Goal: Task Accomplishment & Management: Use online tool/utility

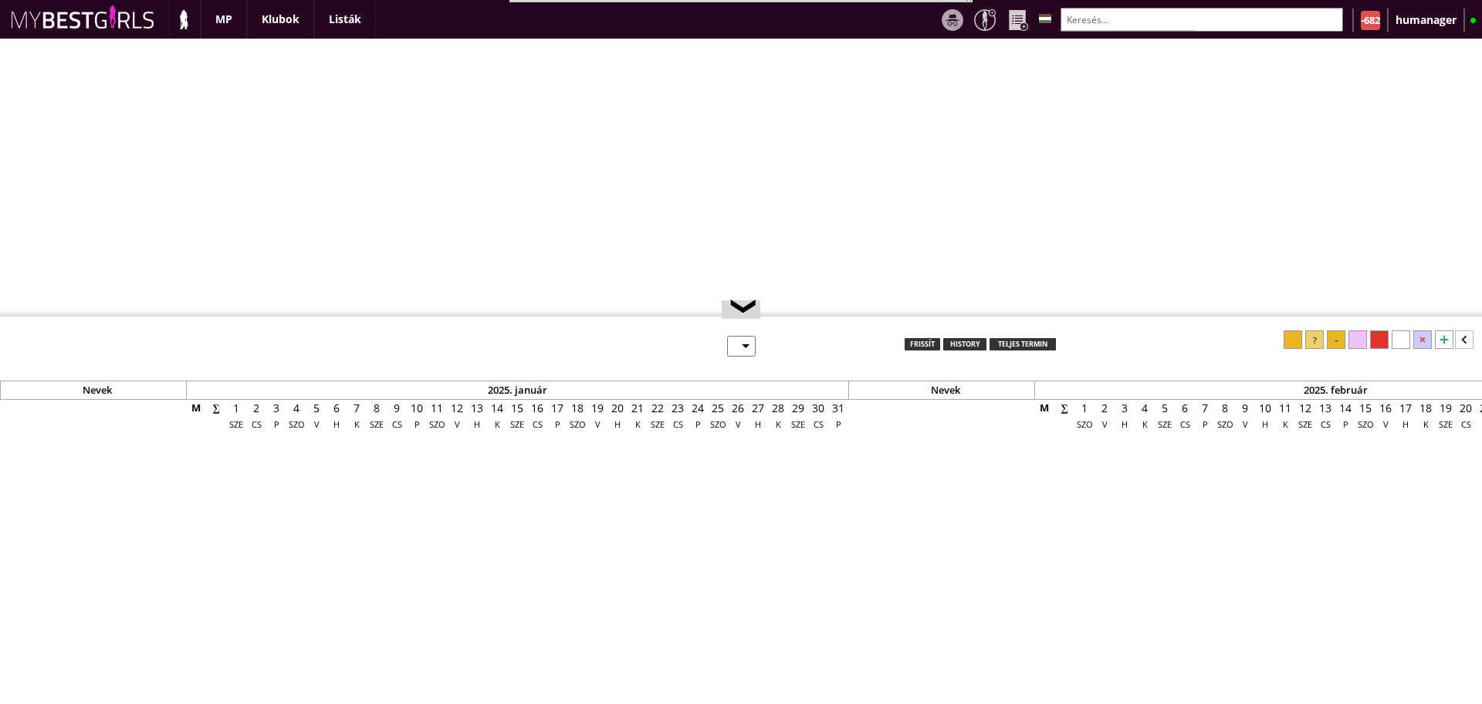
select select "0"
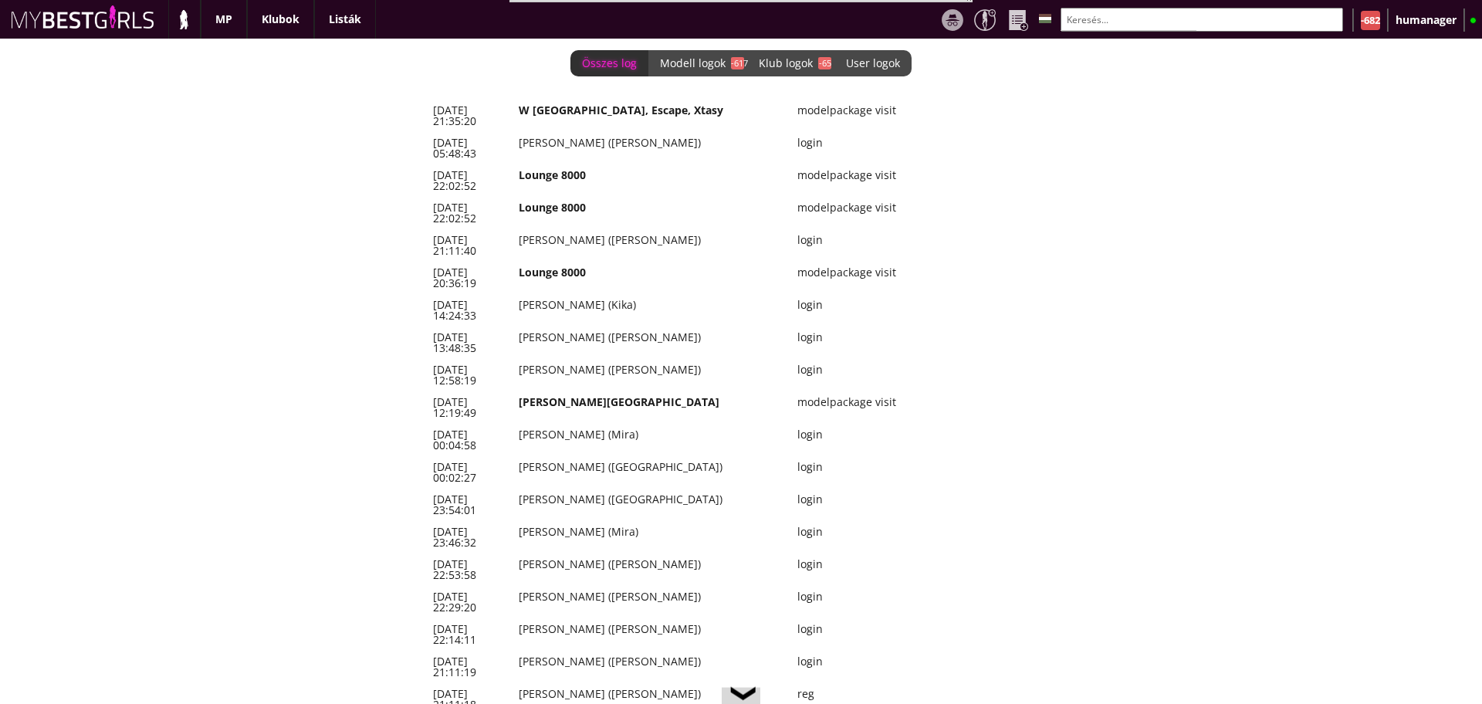
scroll to position [0, 6422]
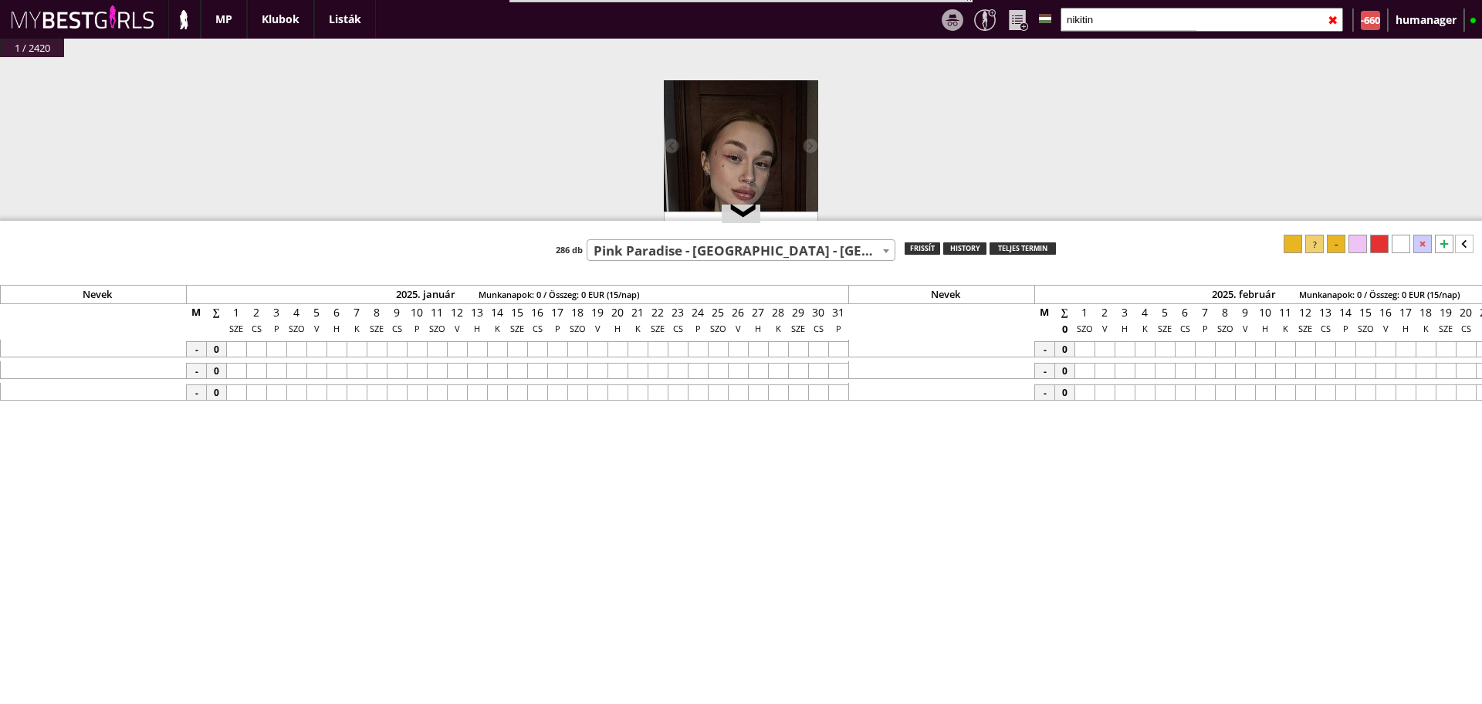
select select "271"
click at [1116, 22] on input "nikitin" at bounding box center [1201, 20] width 282 height 24
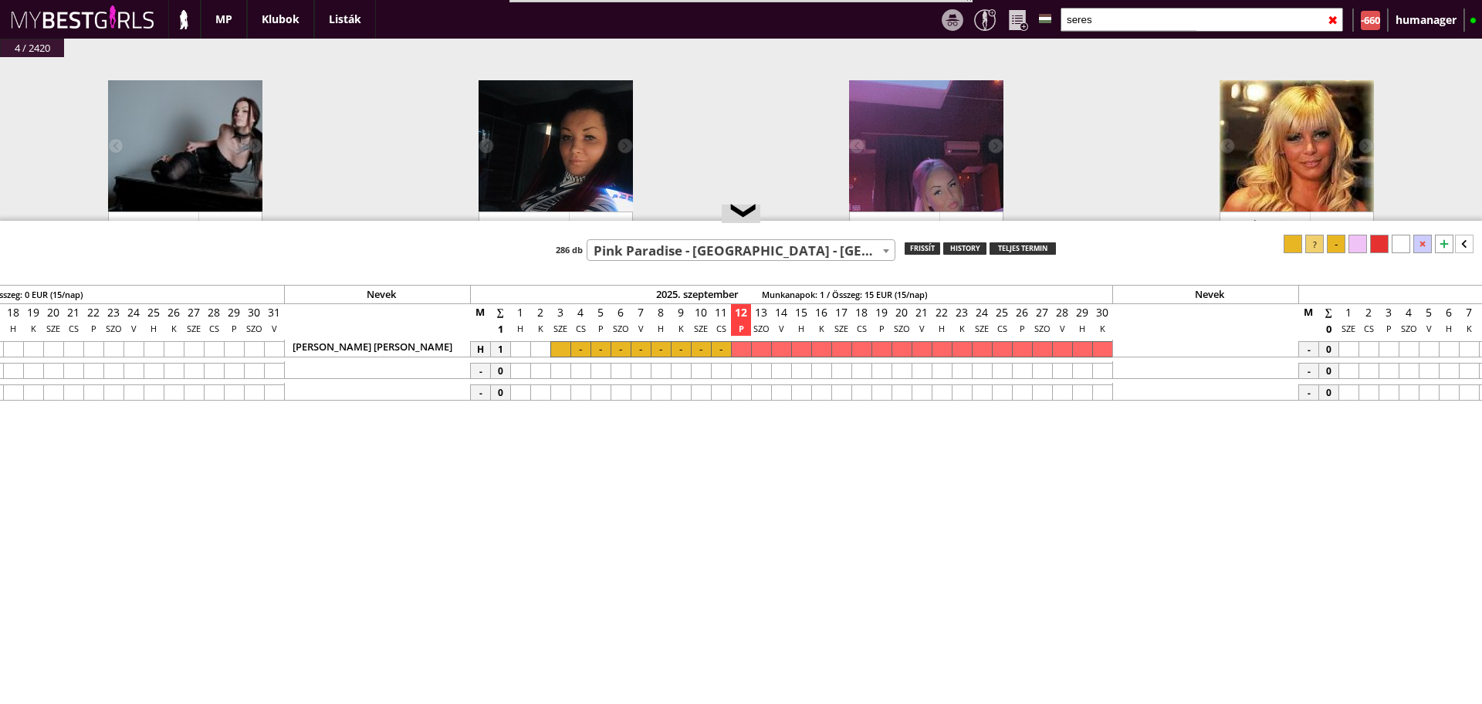
scroll to position [108, 0]
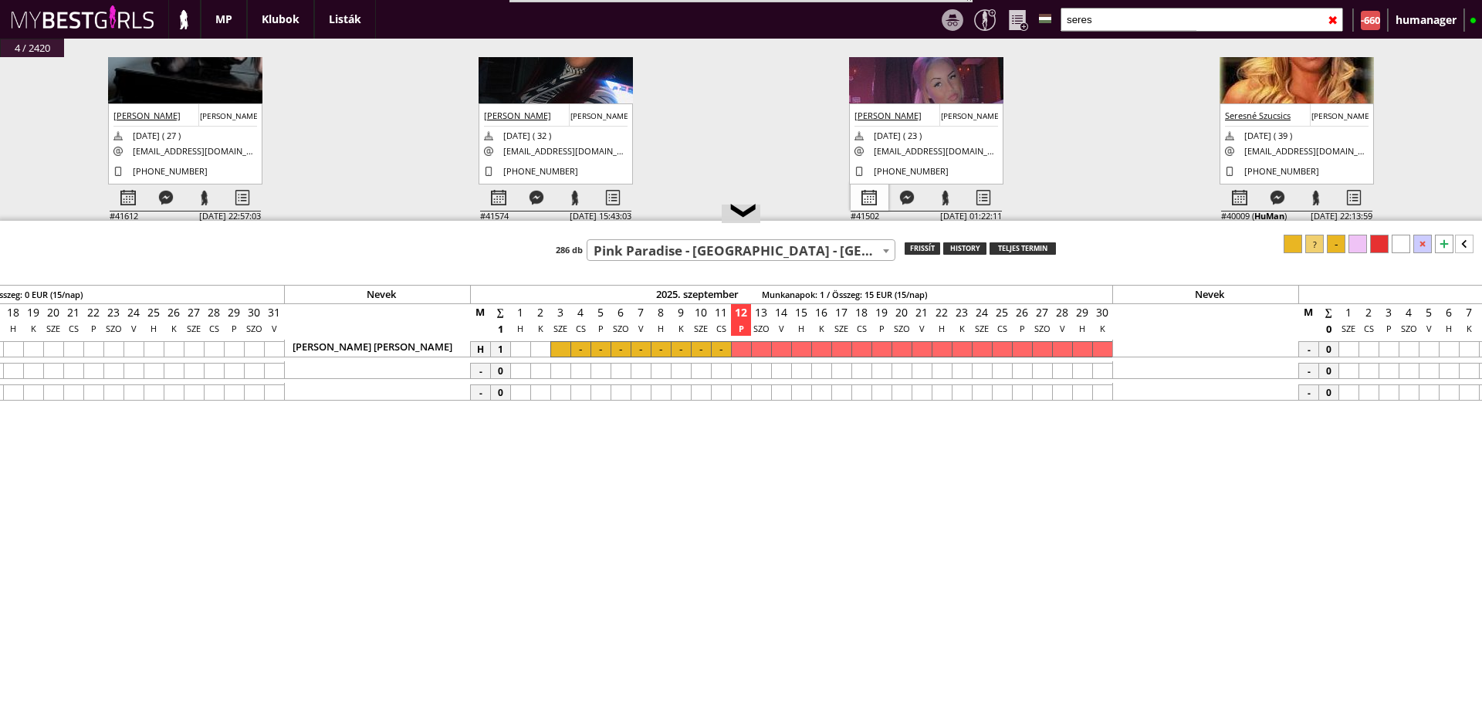
type input "seres"
click at [862, 195] on div at bounding box center [870, 197] width 38 height 27
select select "0"
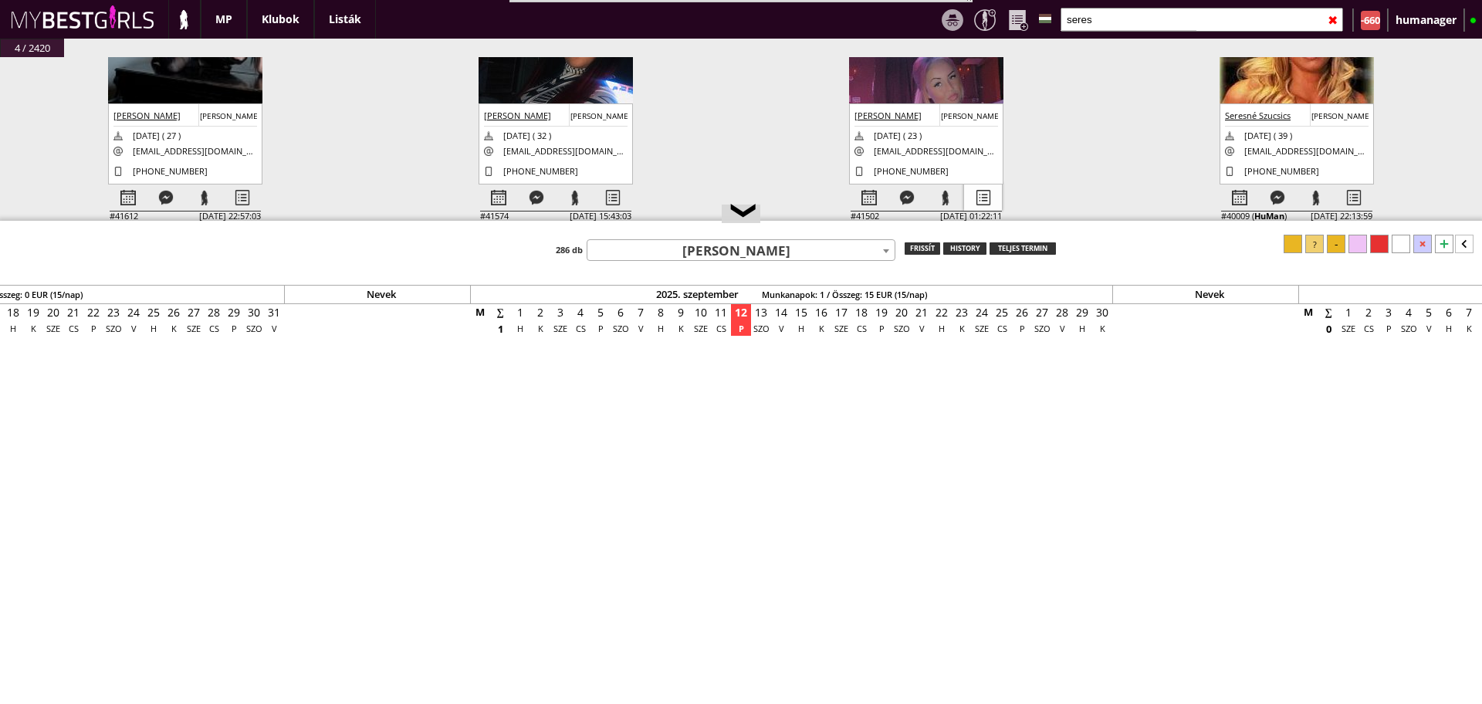
click at [984, 197] on div at bounding box center [983, 197] width 38 height 27
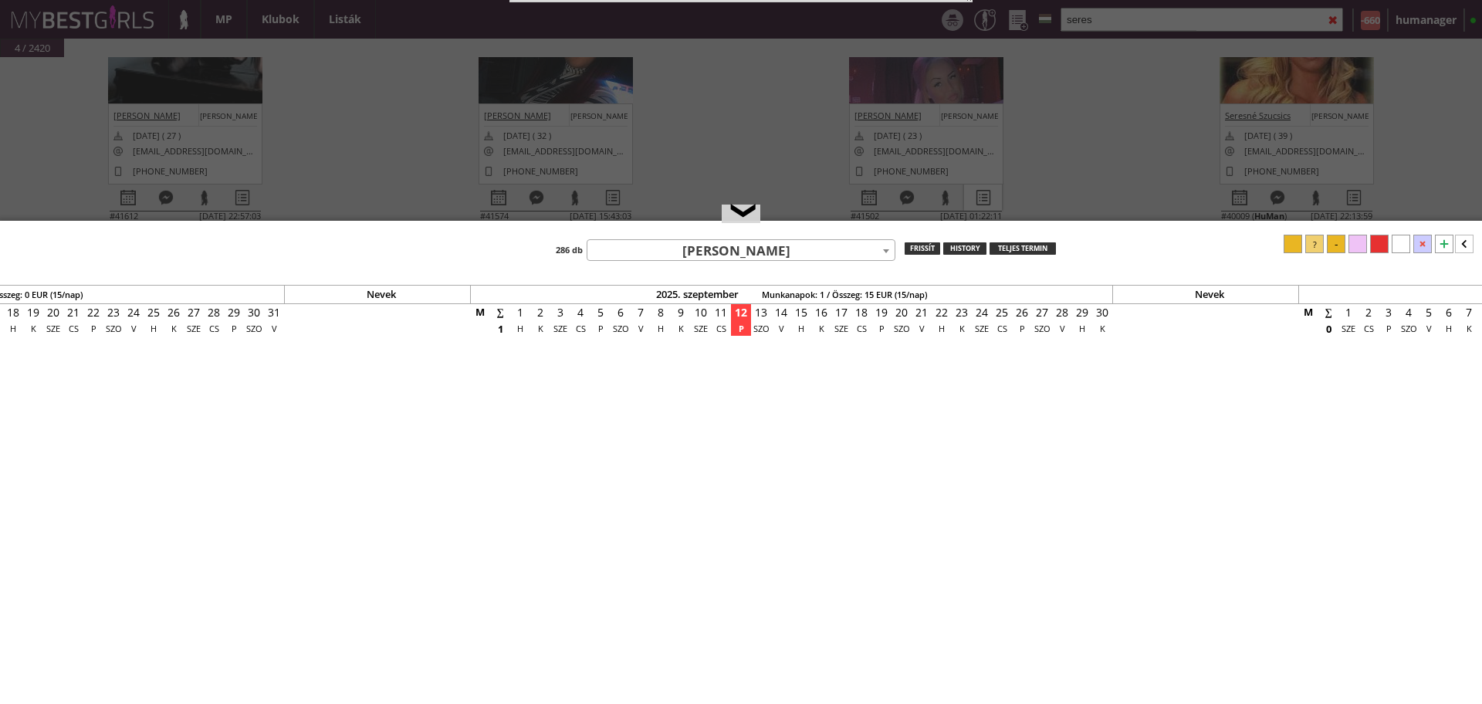
select select "kezdő"
select select "aktív"
select select "2"
select select "1"
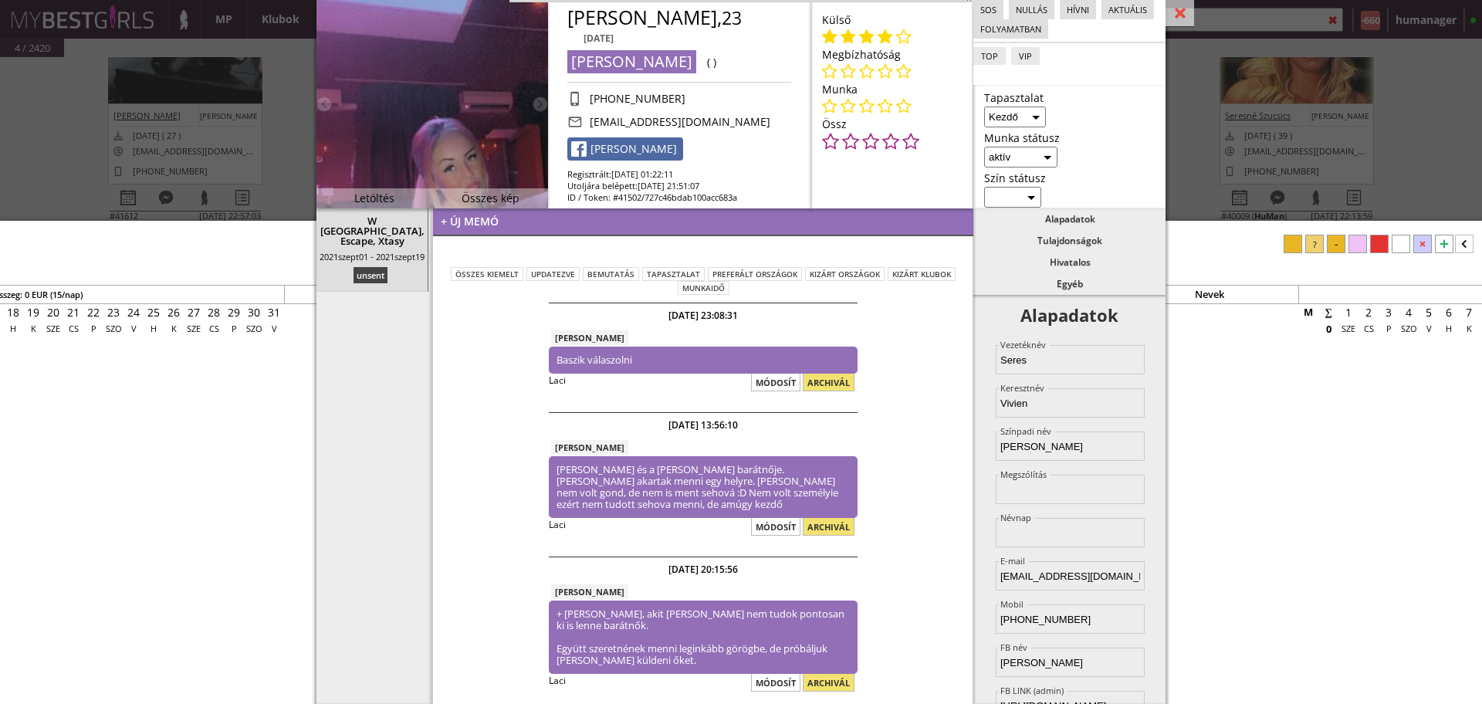
scroll to position [1, 0]
click at [26, 100] on div "#42445 [DATE] 21:11:18 Gebicka [PERSON_NAME] [PERSON_NAME] Gebicka [DATE] ( 37 …" at bounding box center [741, 147] width 1482 height 180
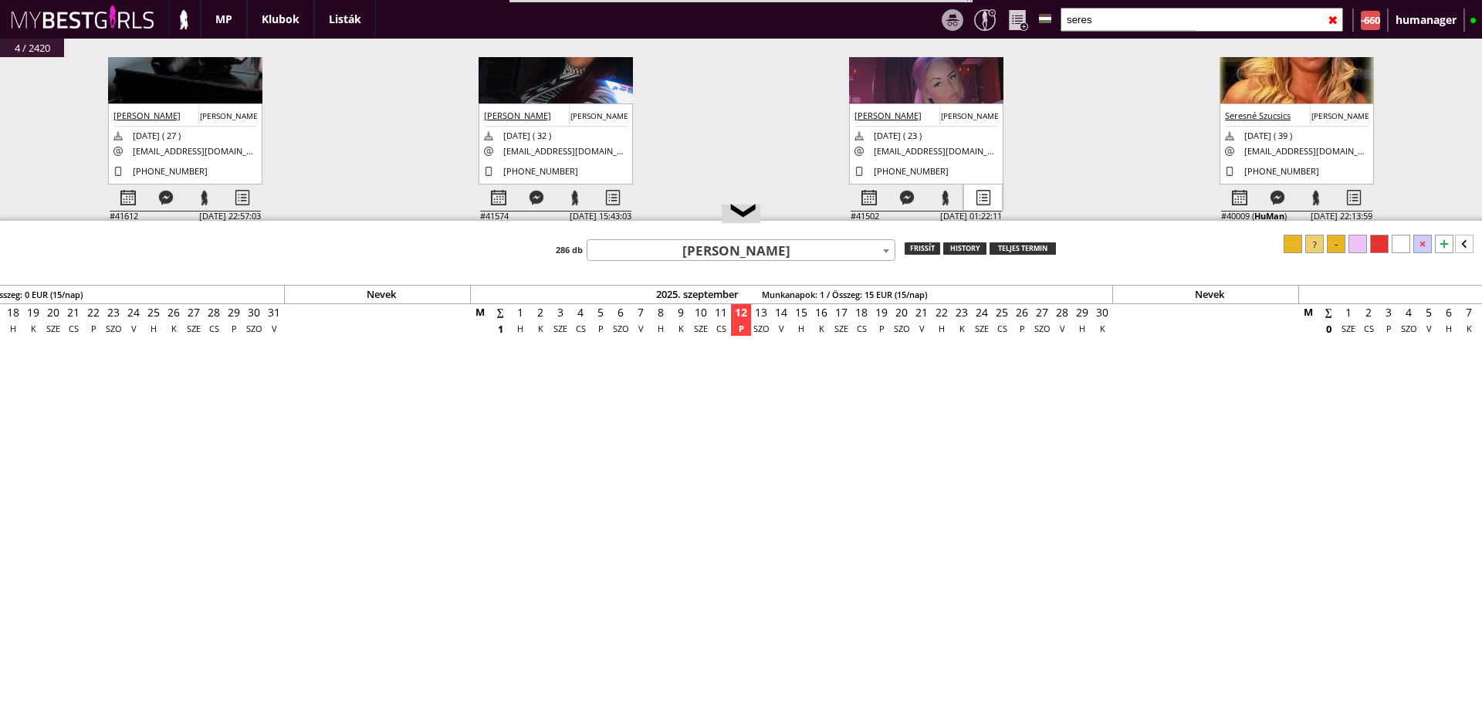
click at [983, 205] on div at bounding box center [983, 197] width 38 height 27
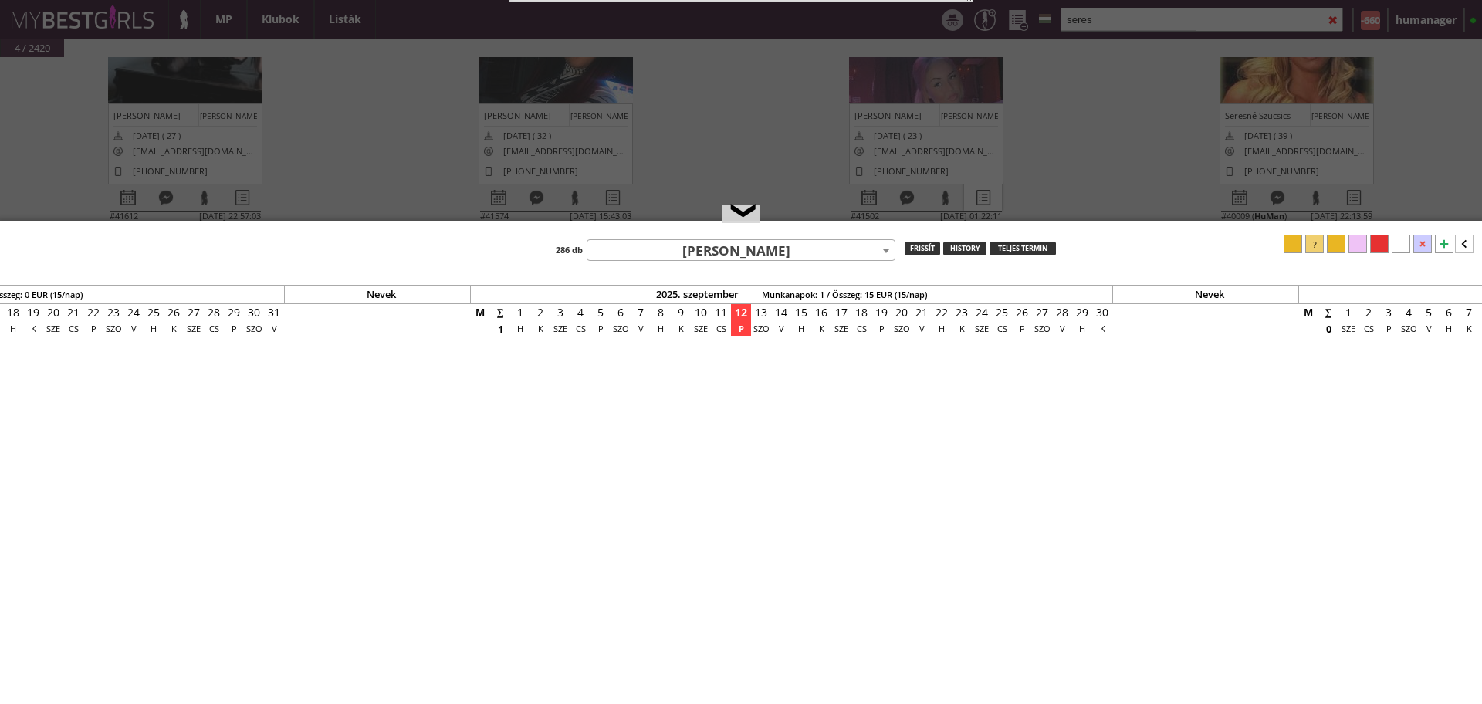
select select "kezdő"
select select "aktív"
select select "2"
select select "1"
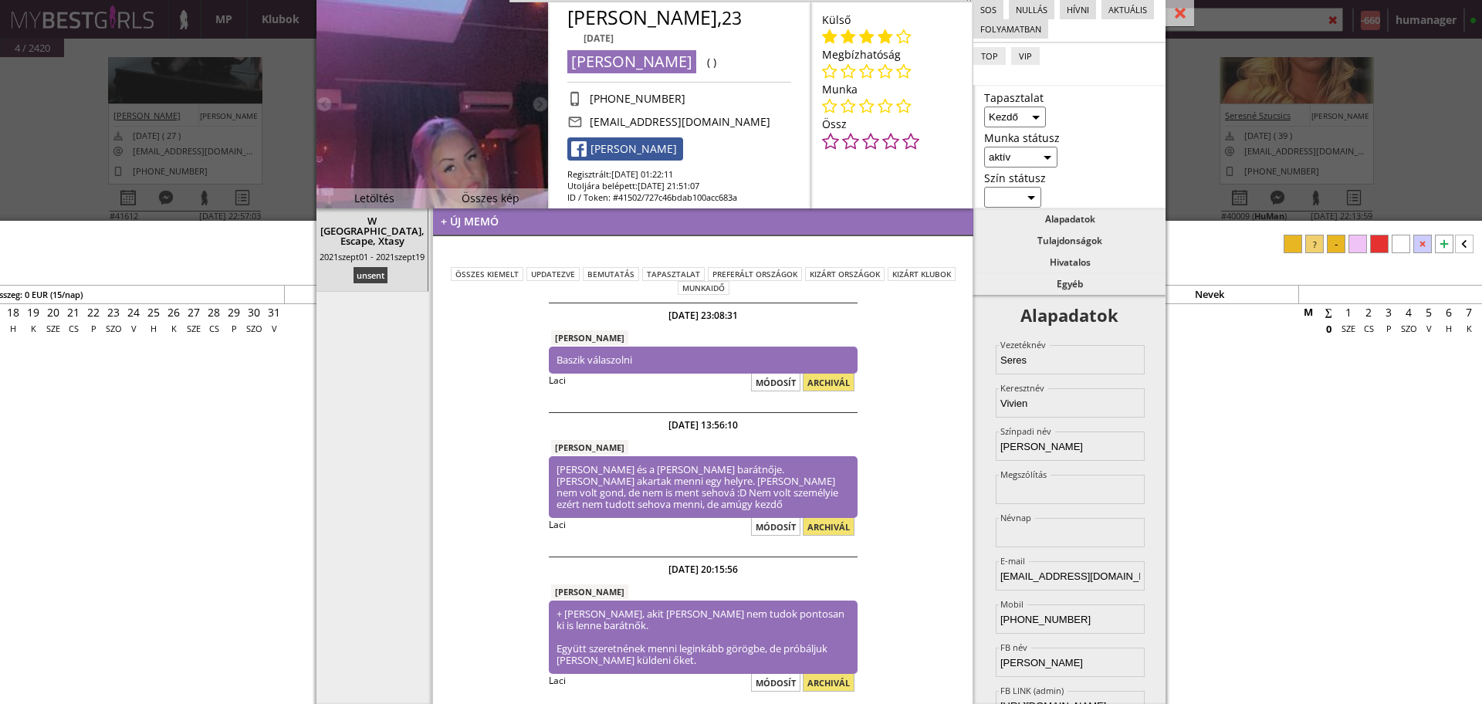
click at [618, 137] on link "[PERSON_NAME]" at bounding box center [625, 148] width 116 height 23
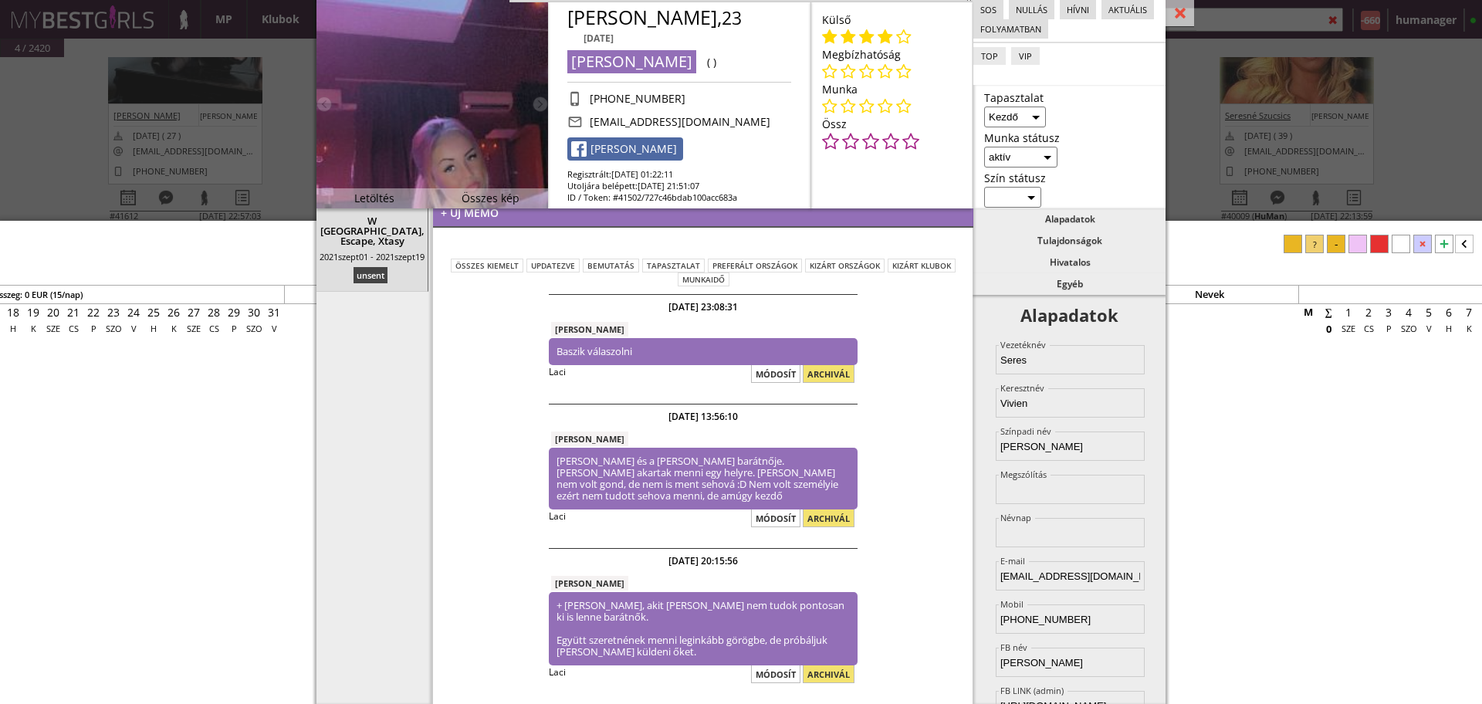
scroll to position [0, 0]
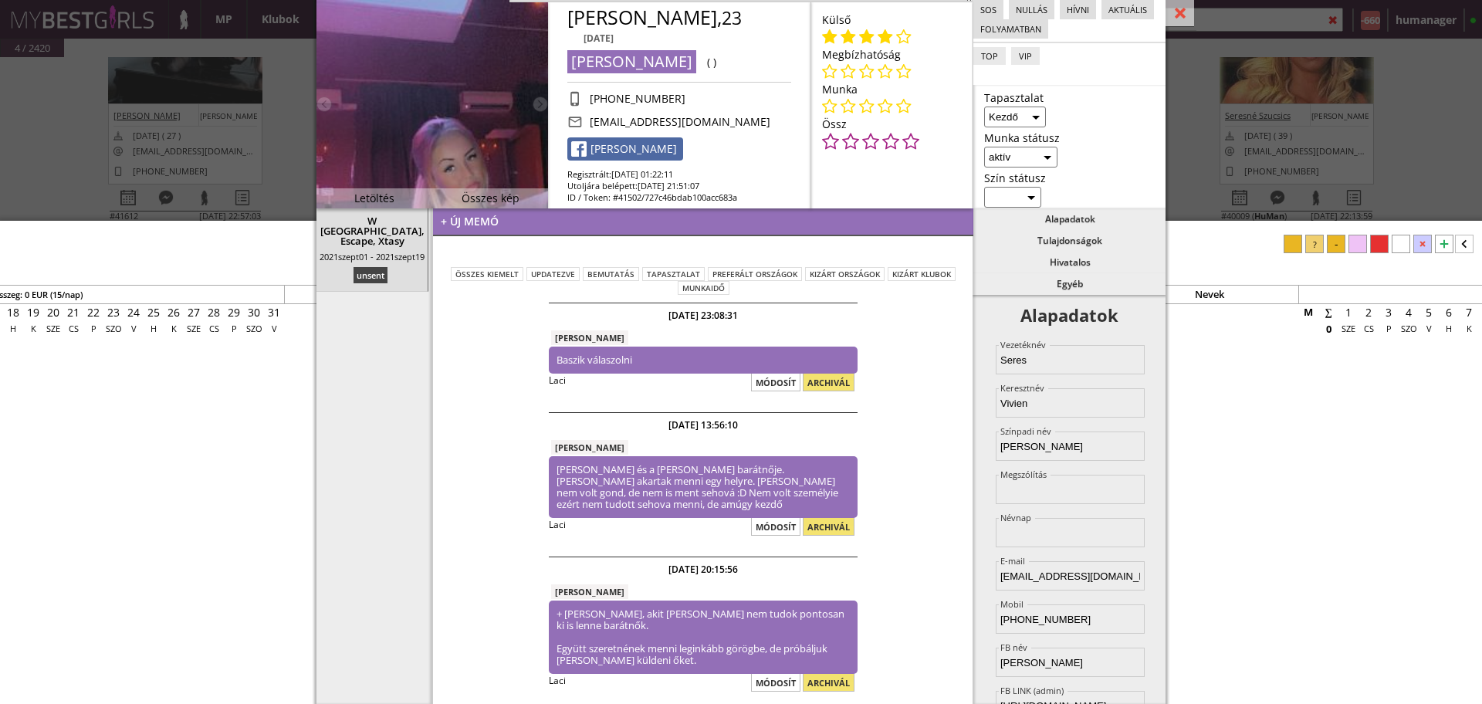
click at [201, 399] on div "Nevek 2025. január Munkanapok: 0 / Összeg: 0 EUR (15/nap) Nevek 2025. február M…" at bounding box center [1113, 501] width 15028 height 433
click at [1182, 15] on div at bounding box center [1179, 13] width 29 height 27
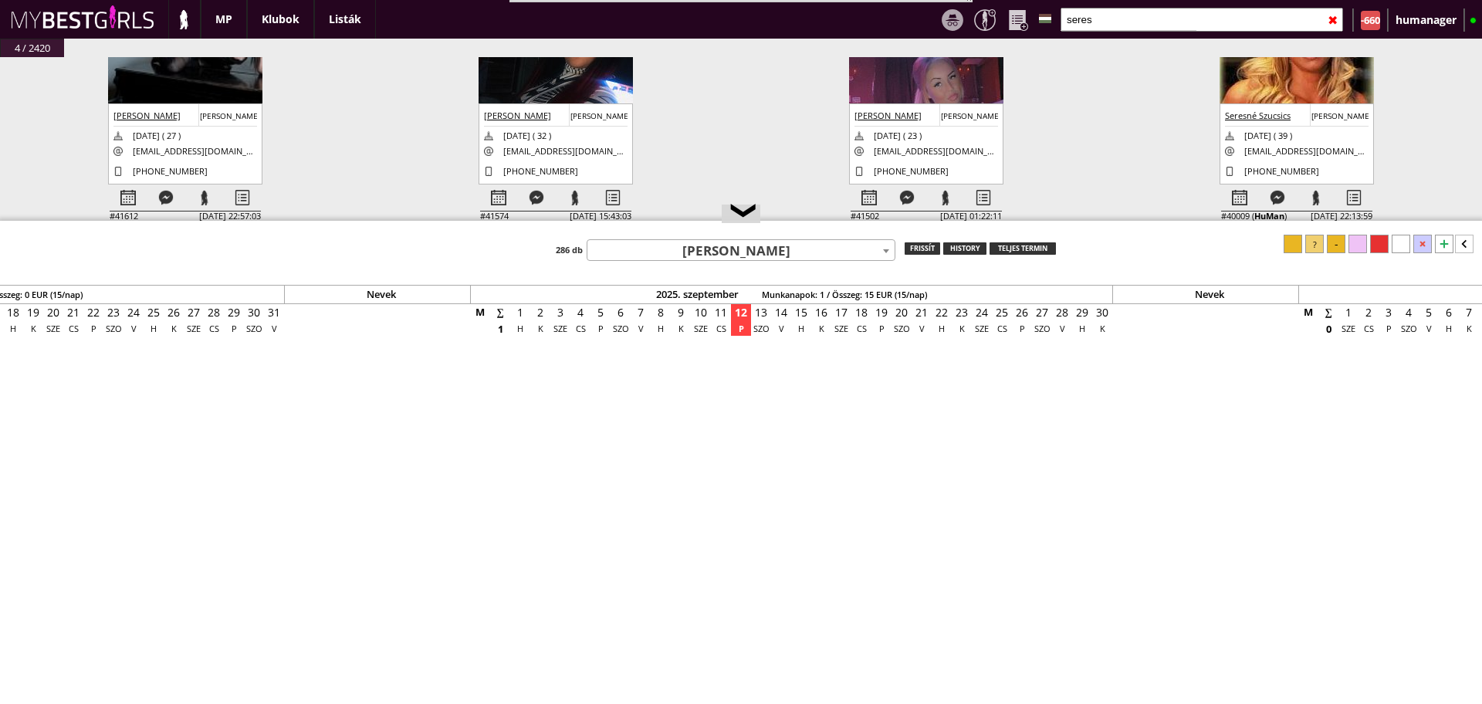
click at [712, 257] on span "[PERSON_NAME]" at bounding box center [740, 251] width 307 height 22
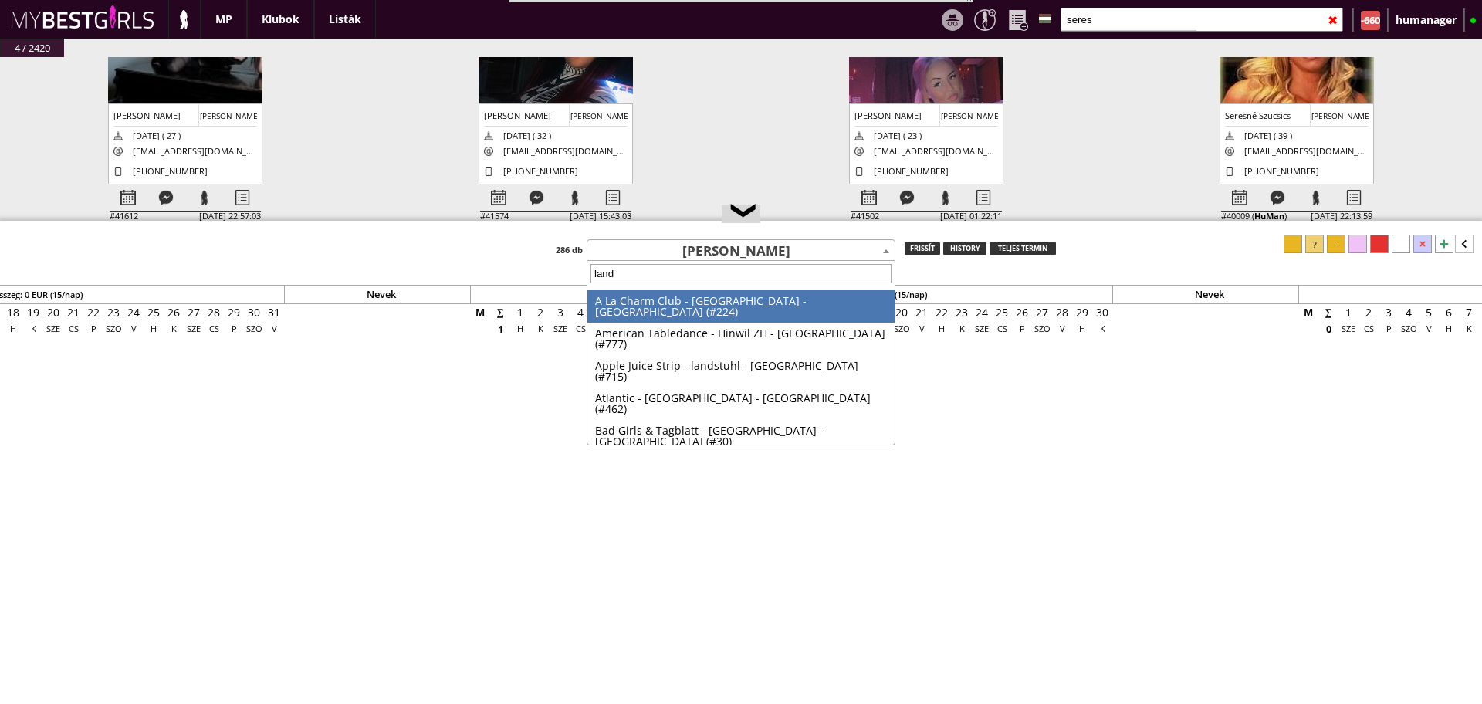
type input "lands"
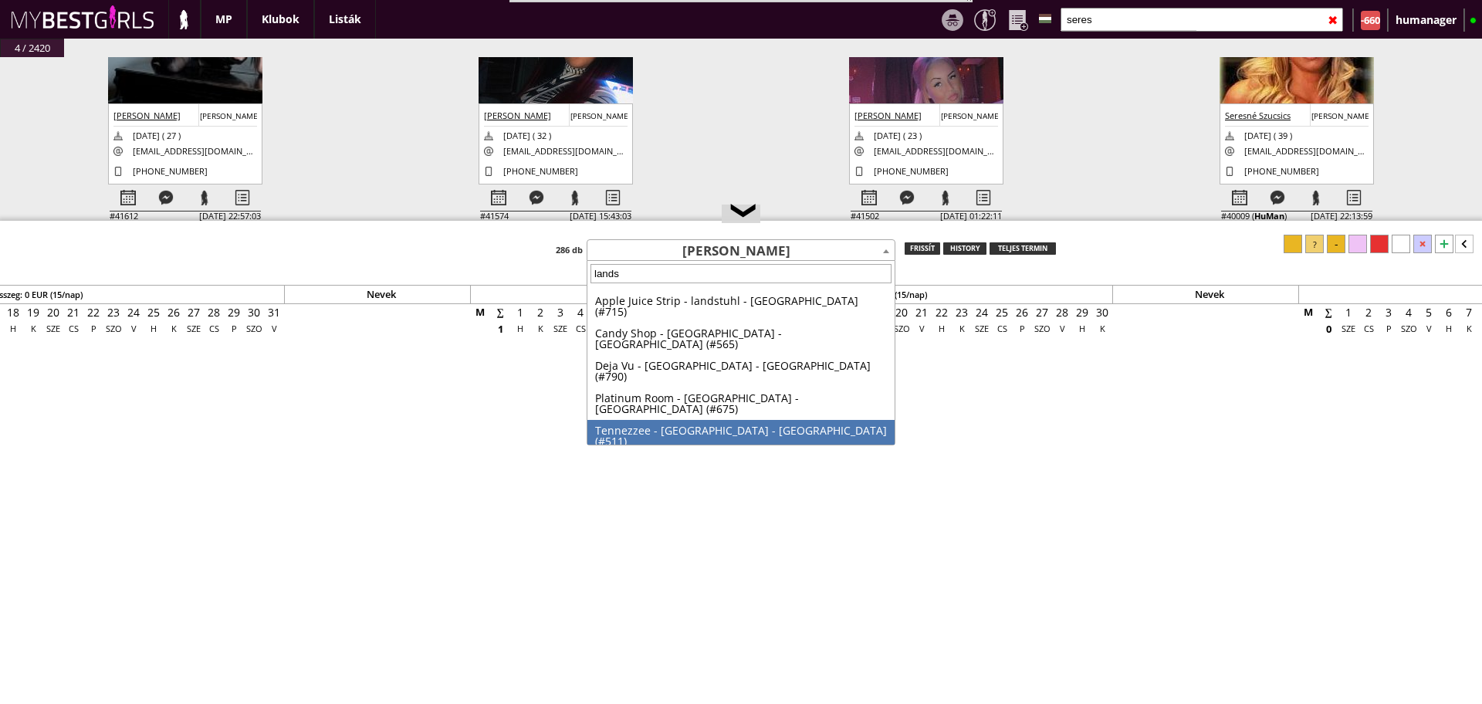
select select "511"
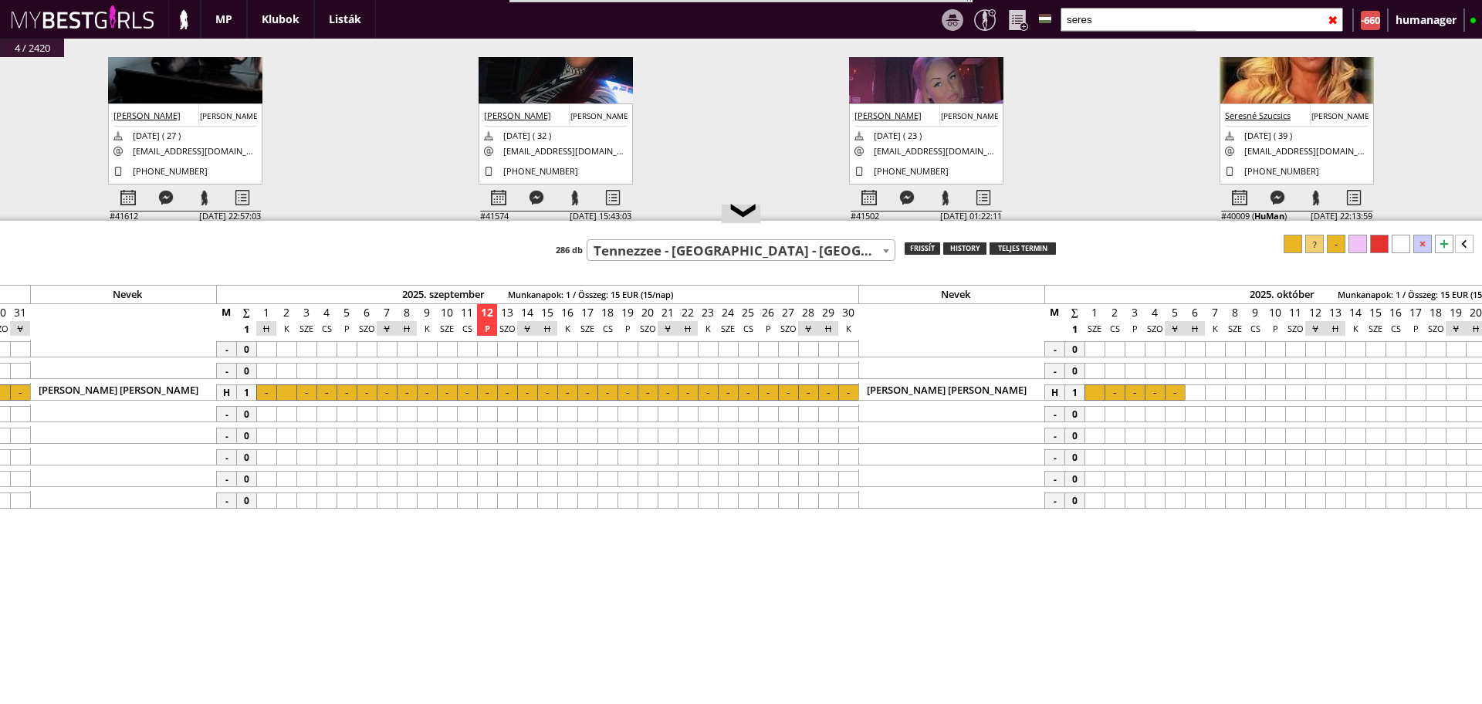
scroll to position [0, 6330]
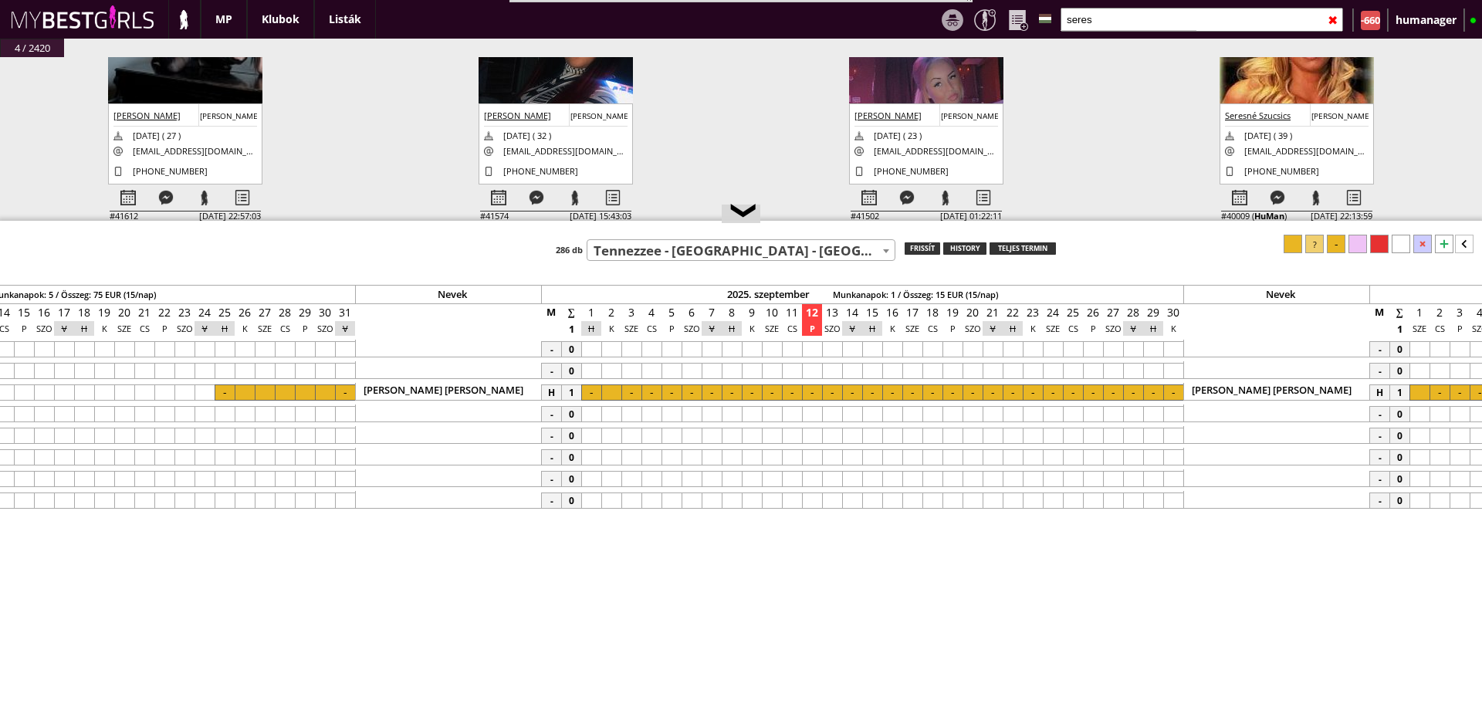
click at [729, 249] on span "Tennezzee - [GEOGRAPHIC_DATA] - [GEOGRAPHIC_DATA] (#511)" at bounding box center [740, 251] width 307 height 22
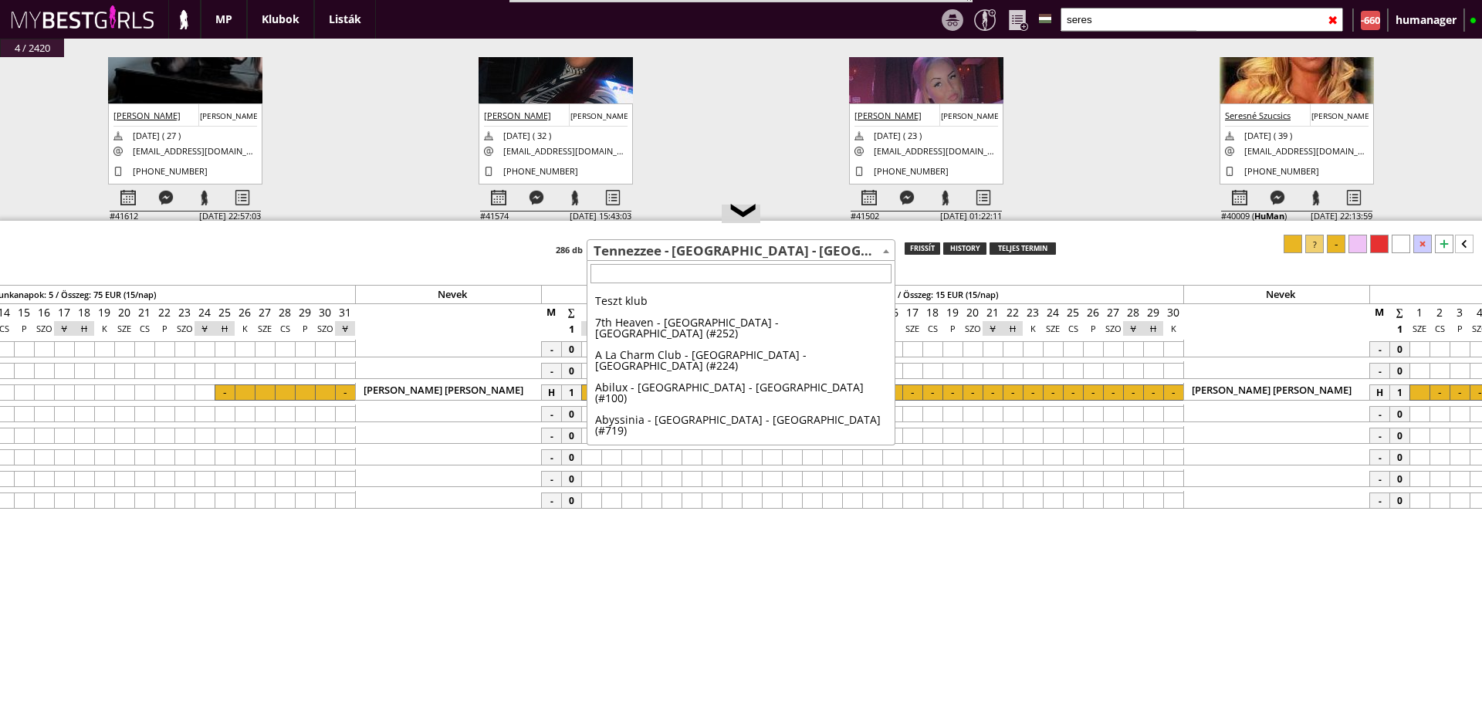
scroll to position [5716, 0]
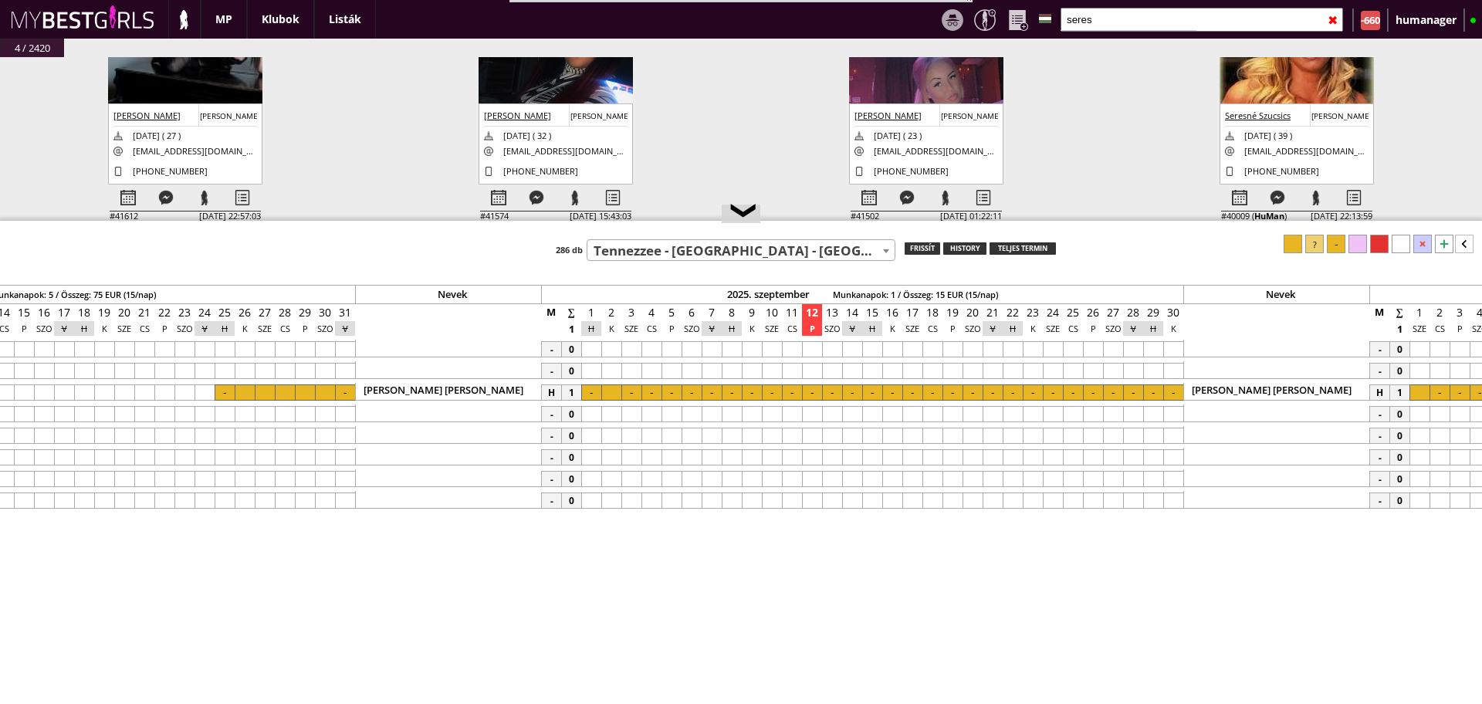
click at [729, 249] on span "Tennezzee - [GEOGRAPHIC_DATA] - [GEOGRAPHIC_DATA] (#511)" at bounding box center [740, 251] width 307 height 22
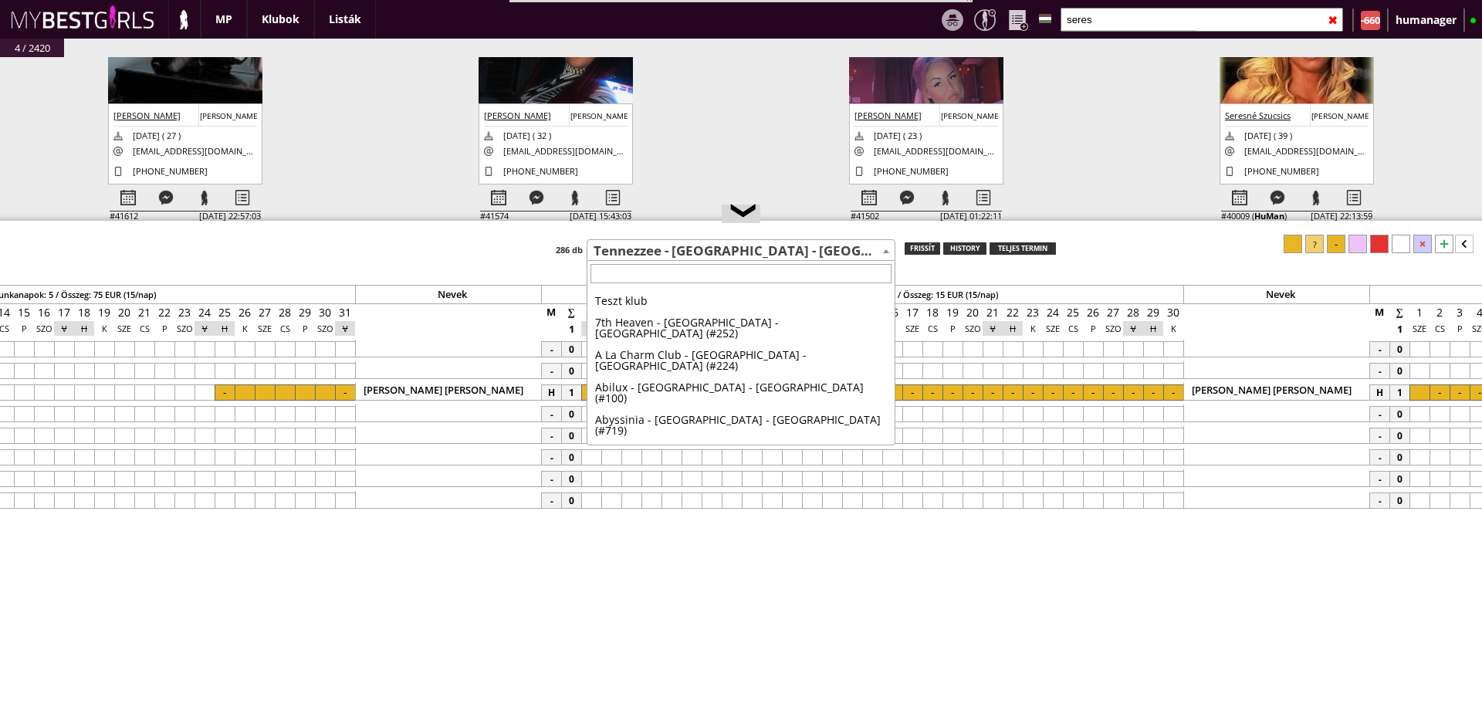
click at [729, 249] on span "Tennezzee - [GEOGRAPHIC_DATA] - [GEOGRAPHIC_DATA] (#511)" at bounding box center [740, 251] width 307 height 22
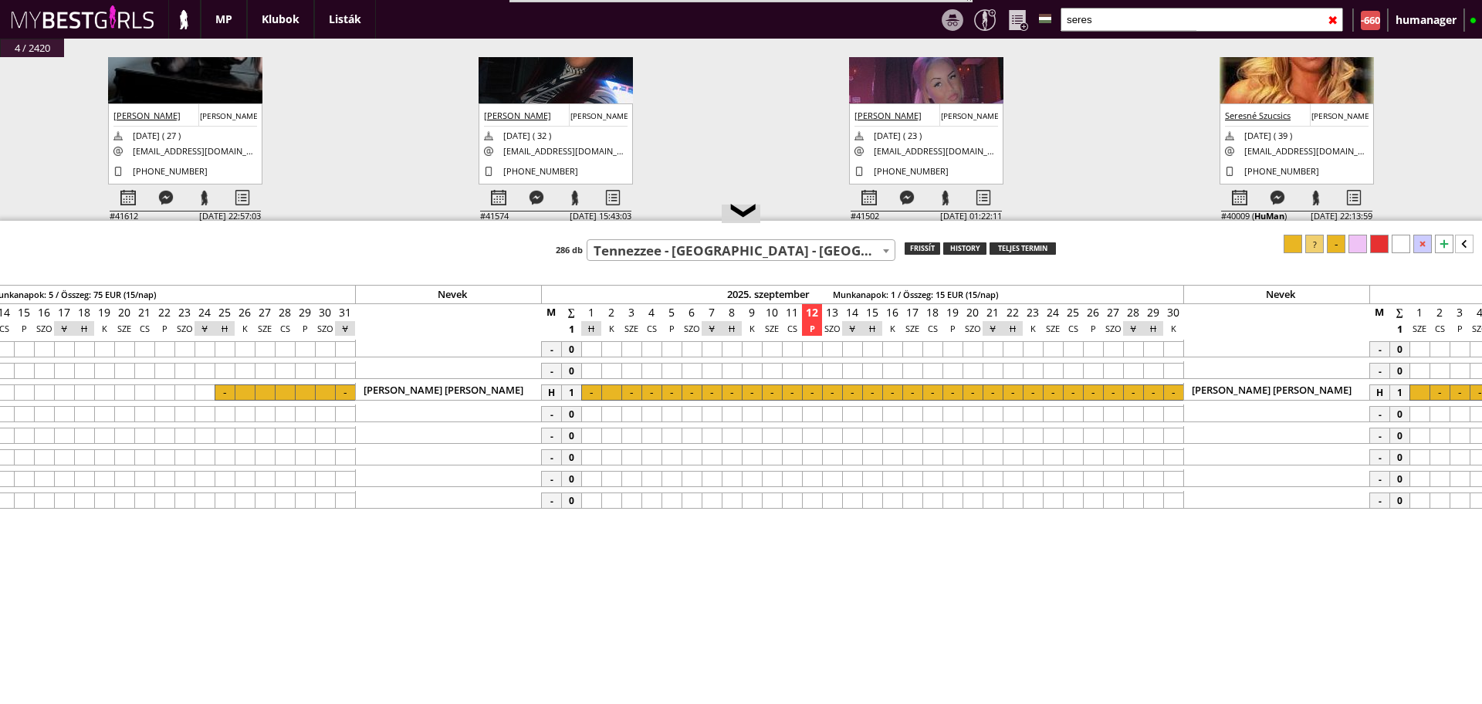
click at [729, 249] on span "Tennezzee - [GEOGRAPHIC_DATA] - [GEOGRAPHIC_DATA] (#511)" at bounding box center [740, 251] width 307 height 22
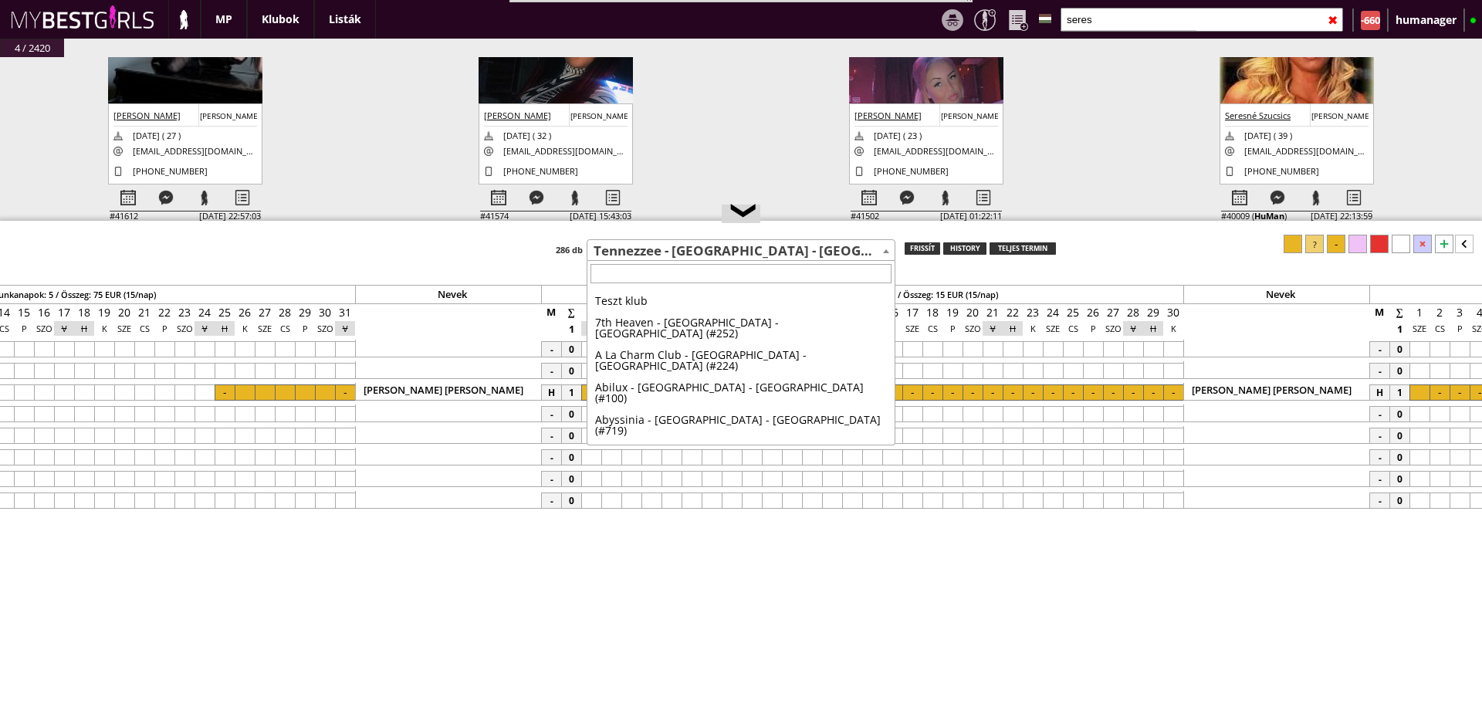
click at [729, 249] on span "Tennezzee - [GEOGRAPHIC_DATA] - [GEOGRAPHIC_DATA] (#511)" at bounding box center [740, 251] width 307 height 22
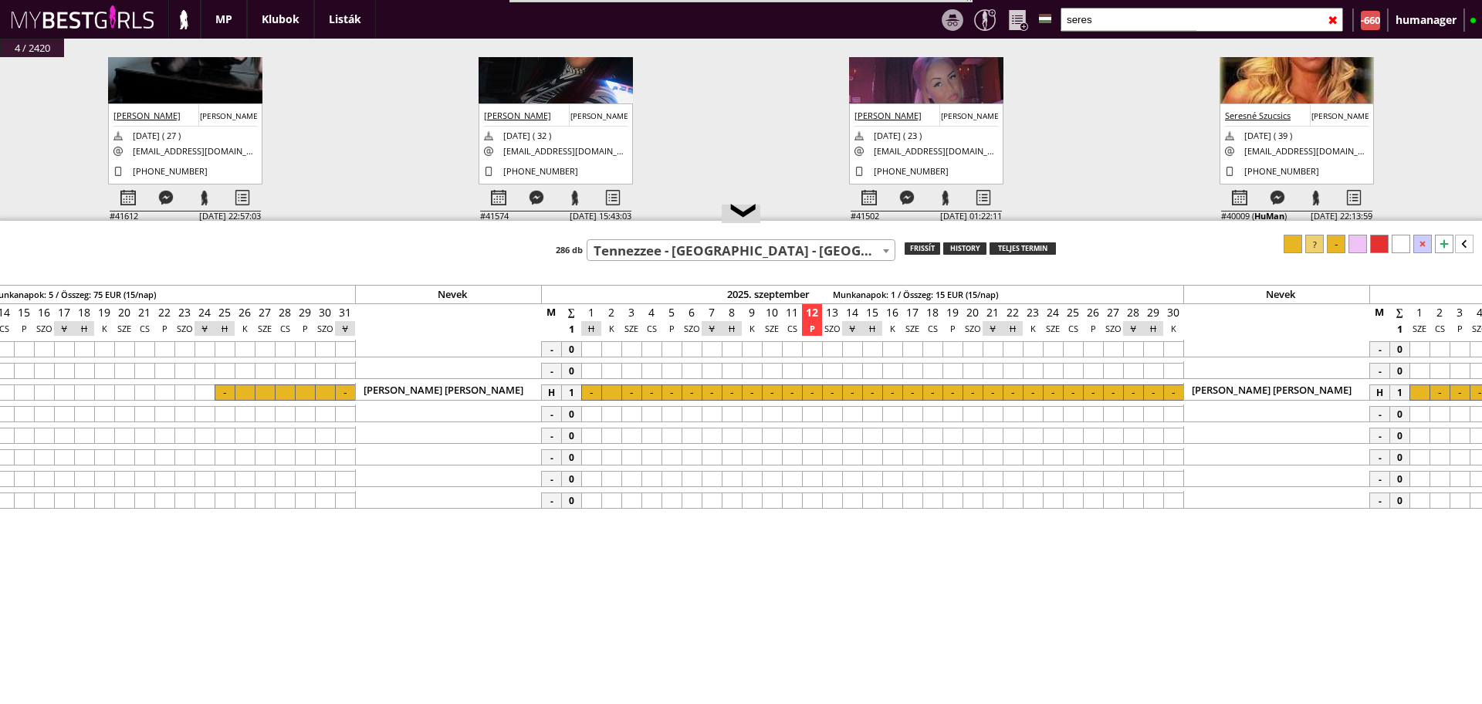
click at [729, 249] on span "Tennezzee - [GEOGRAPHIC_DATA] - [GEOGRAPHIC_DATA] (#511)" at bounding box center [740, 251] width 307 height 22
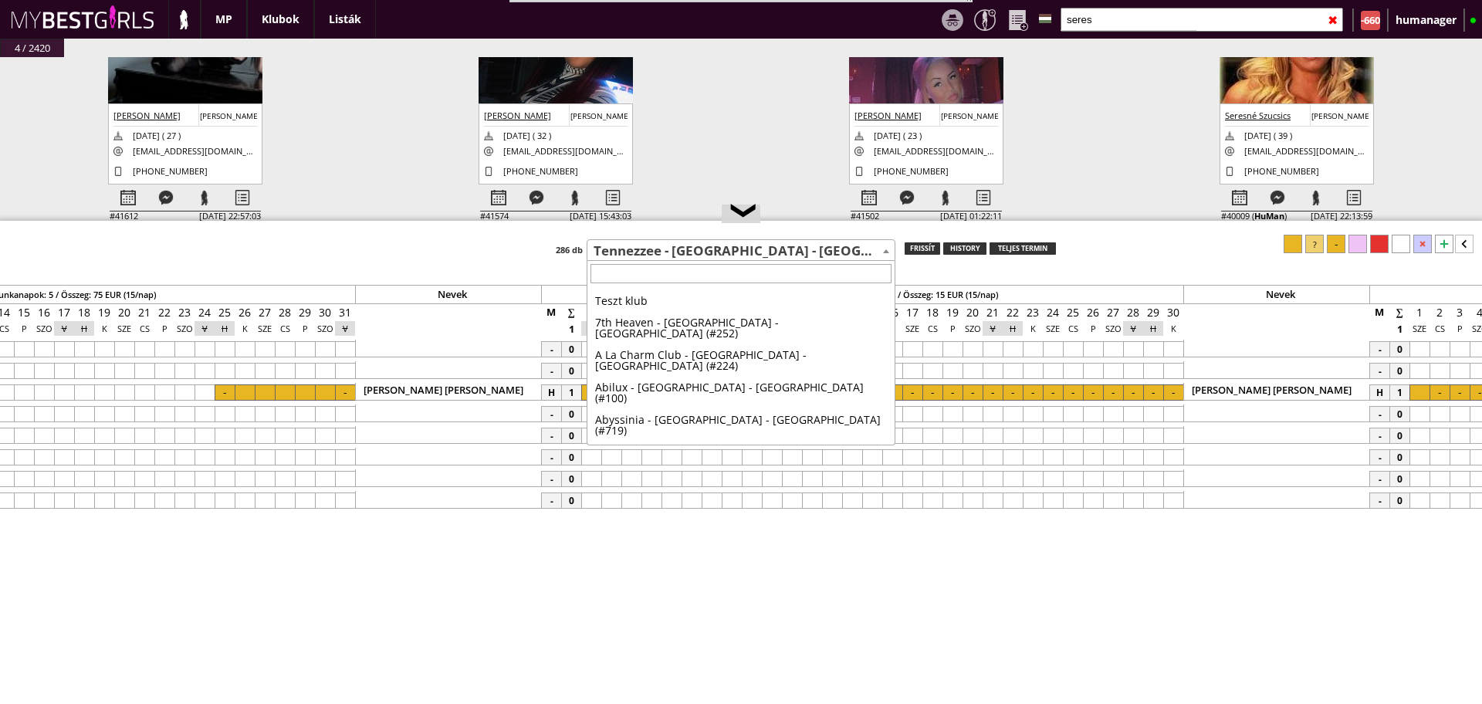
click at [729, 249] on span "Tennezzee - [GEOGRAPHIC_DATA] - [GEOGRAPHIC_DATA] (#511)" at bounding box center [740, 251] width 307 height 22
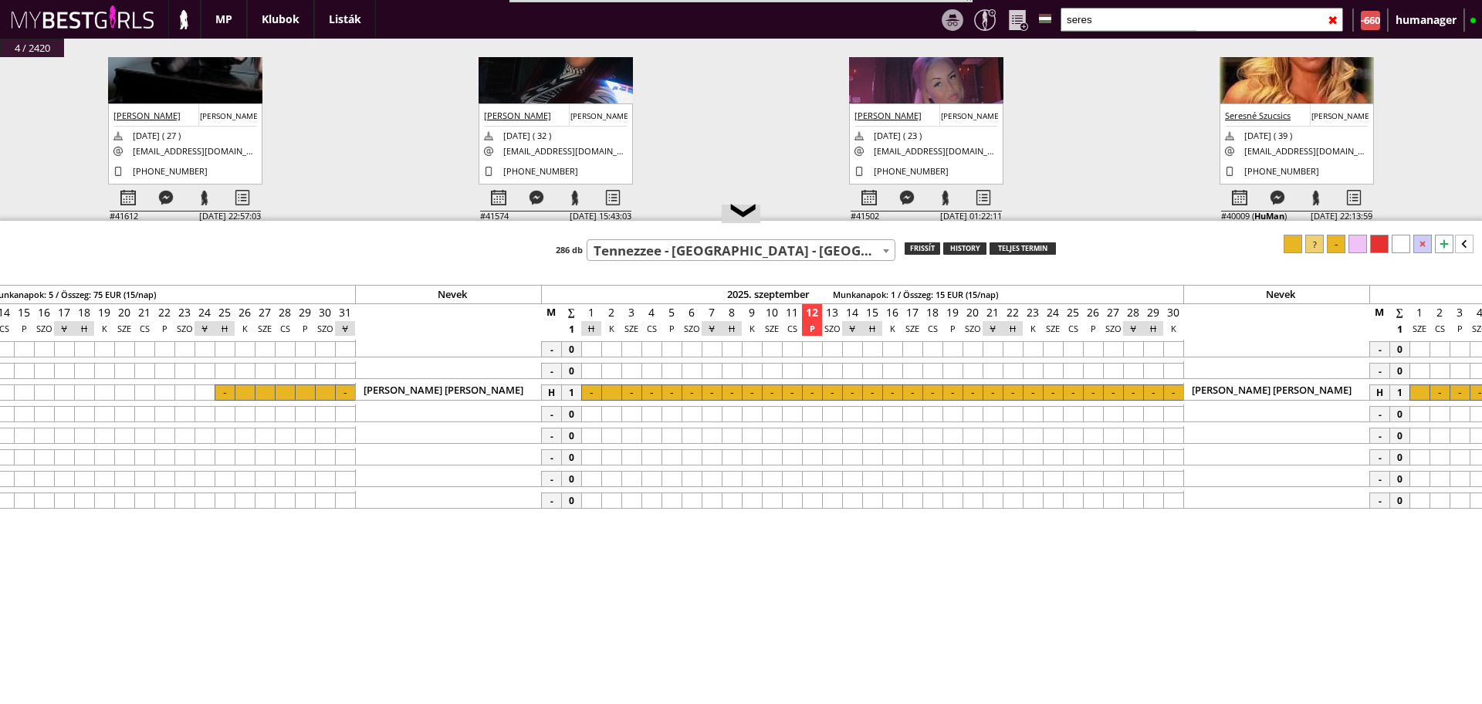
click at [729, 249] on span "Tennezzee - [GEOGRAPHIC_DATA] - [GEOGRAPHIC_DATA] (#511)" at bounding box center [740, 251] width 307 height 22
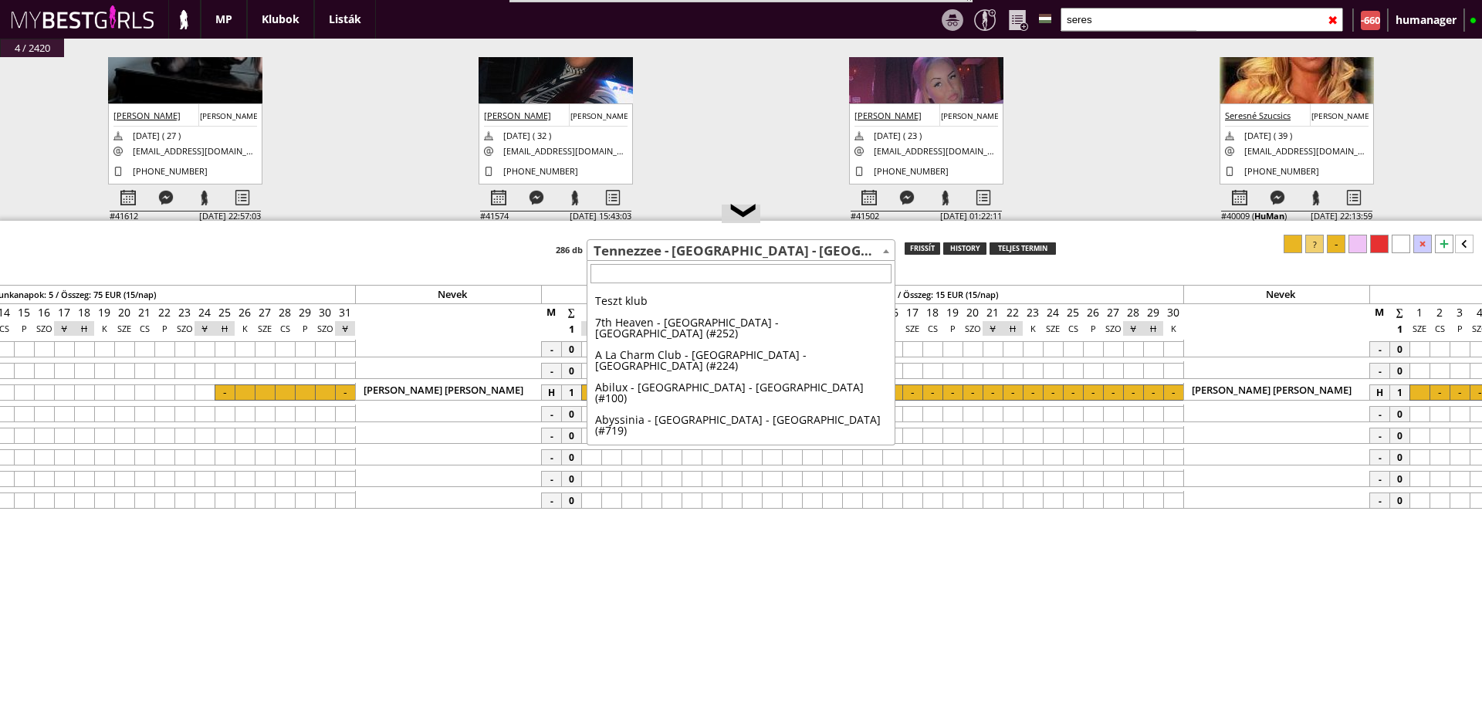
click at [673, 246] on span "Tennezzee - [GEOGRAPHIC_DATA] - [GEOGRAPHIC_DATA] (#511)" at bounding box center [740, 251] width 307 height 22
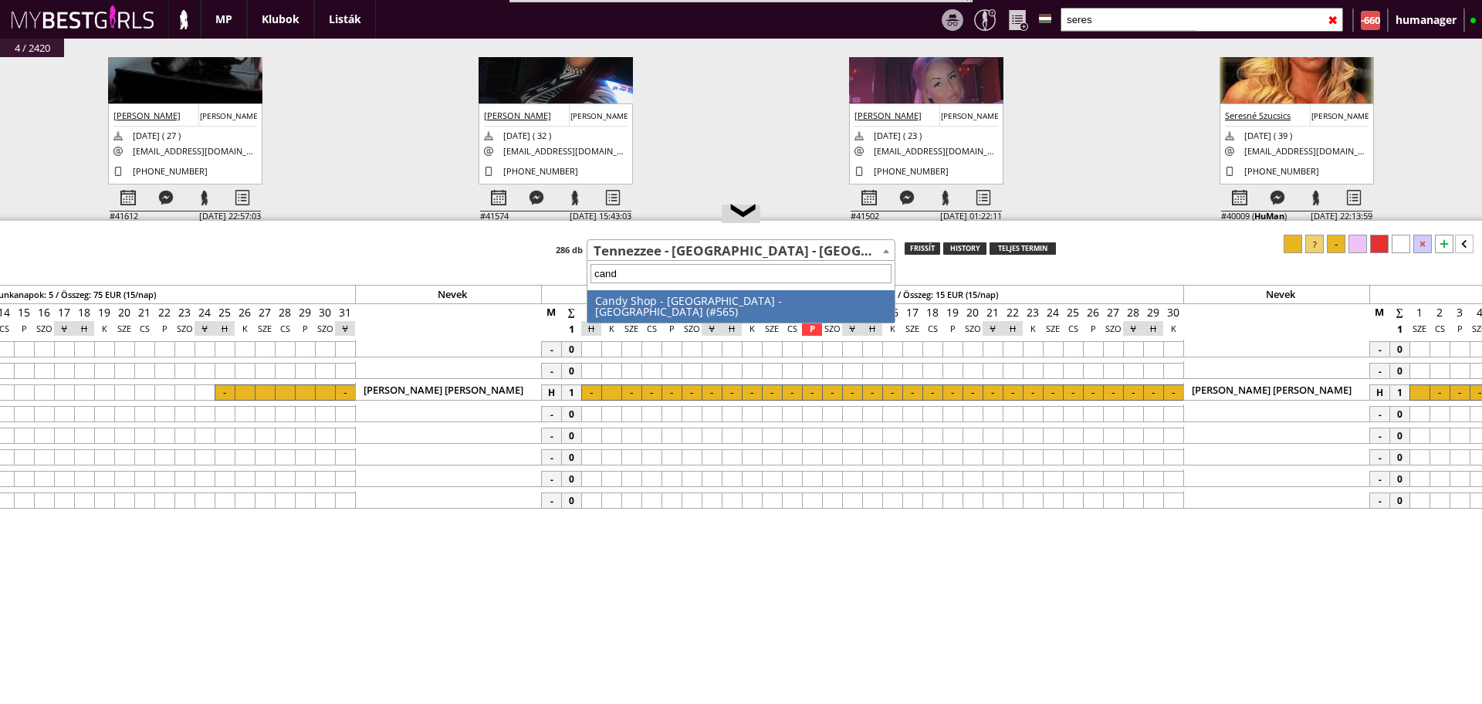
type input "candy"
select select "565"
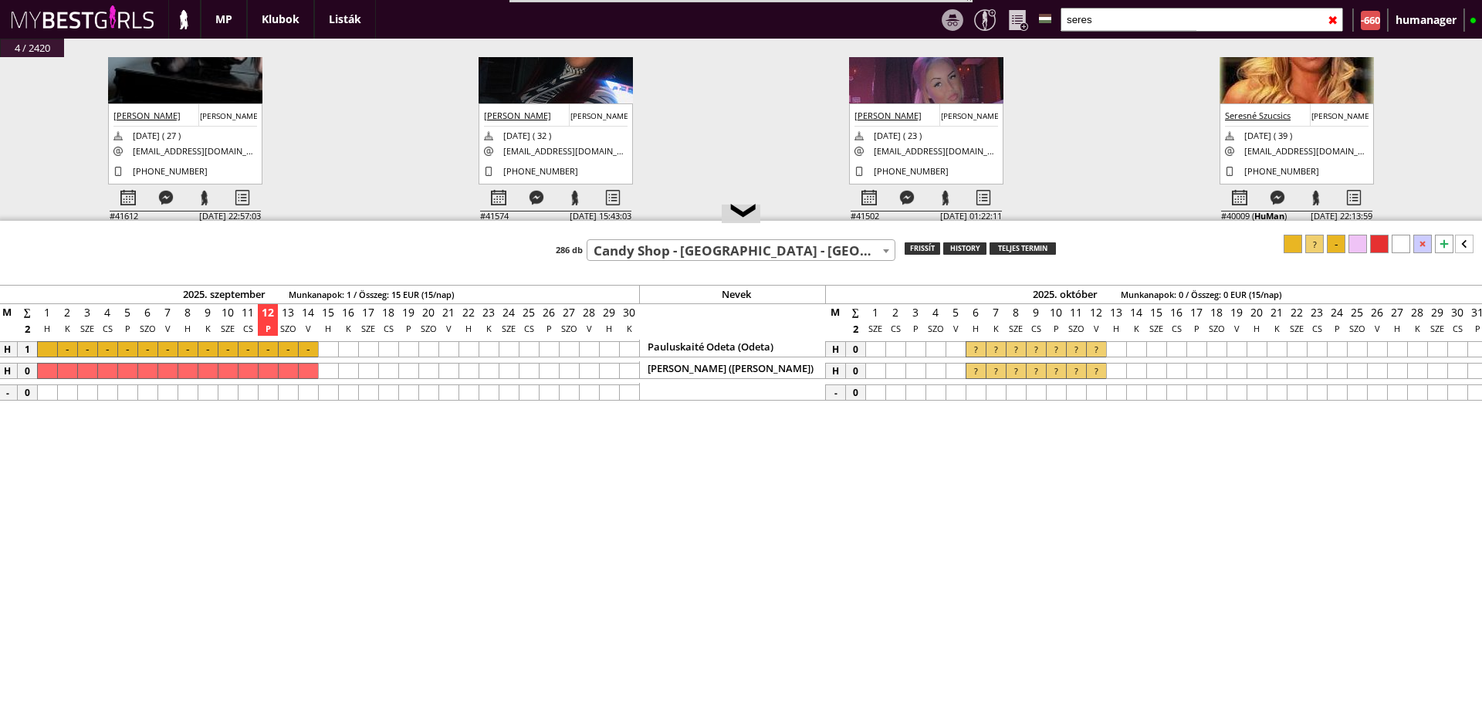
scroll to position [0, 7101]
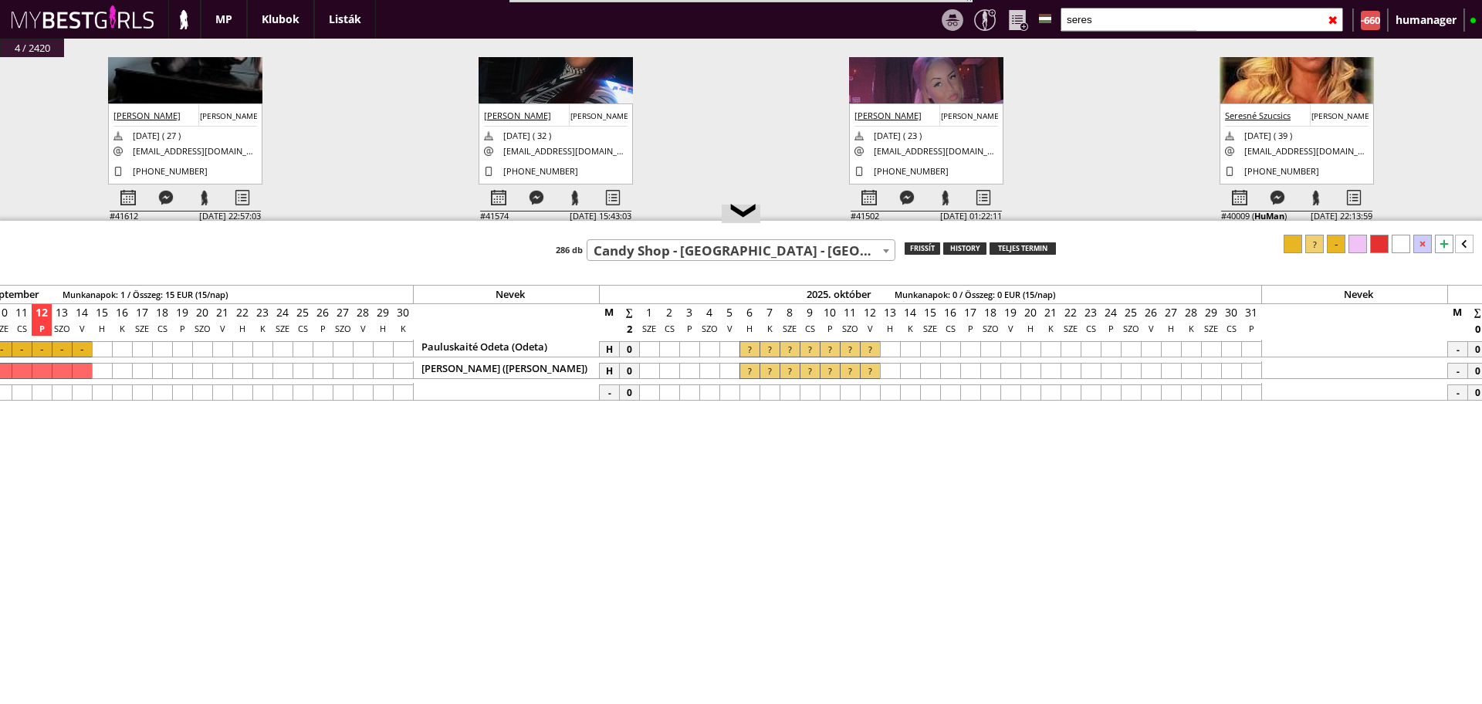
click at [1106, 25] on input "seres" at bounding box center [1201, 20] width 282 height 24
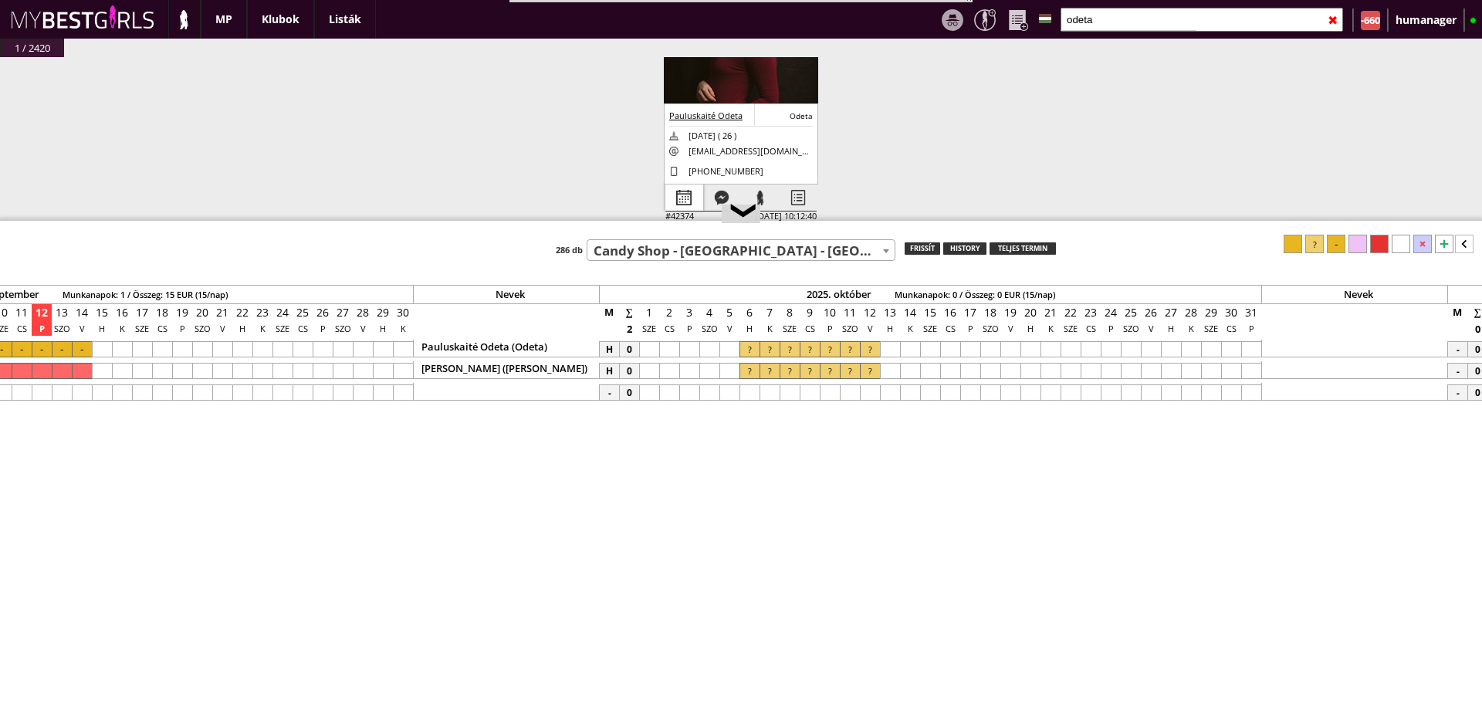
type input "odeta"
click at [678, 189] on div at bounding box center [684, 197] width 38 height 27
select select "0"
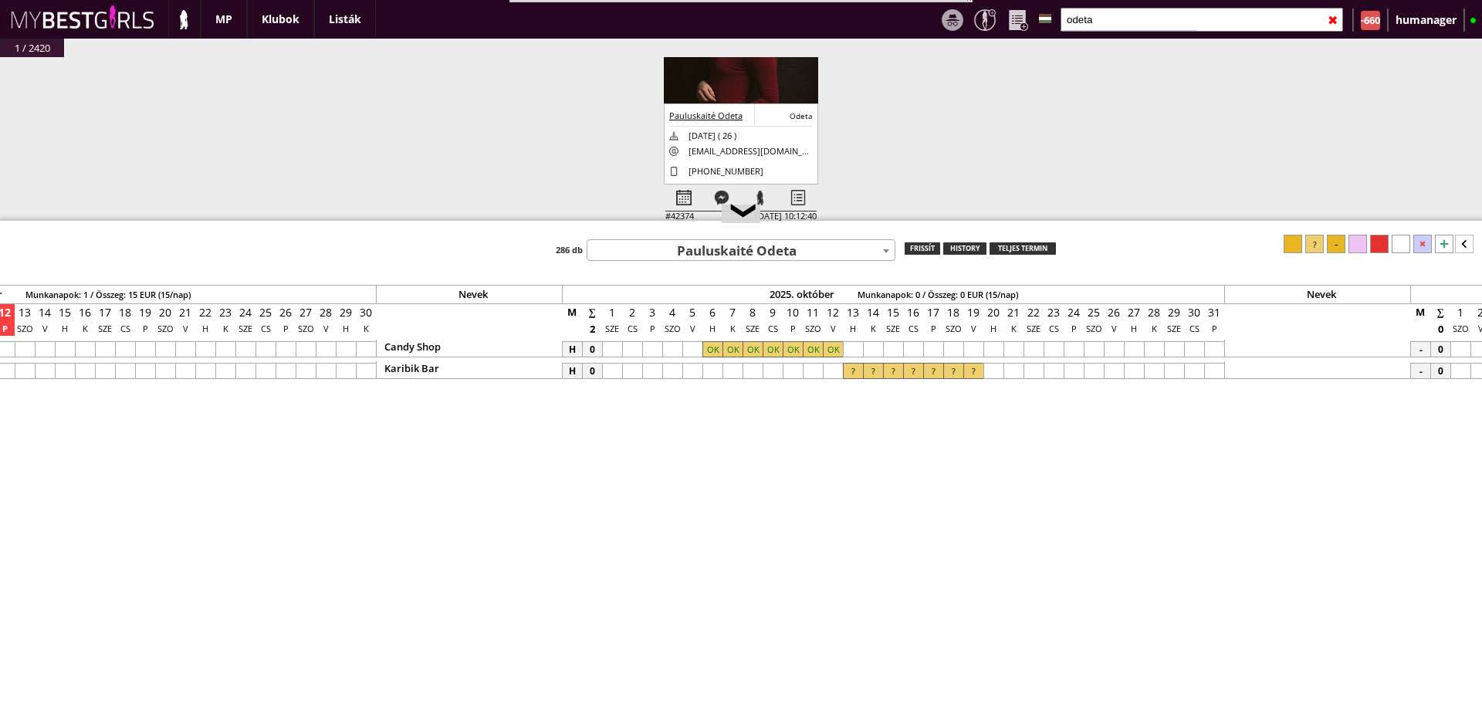
scroll to position [0, 7149]
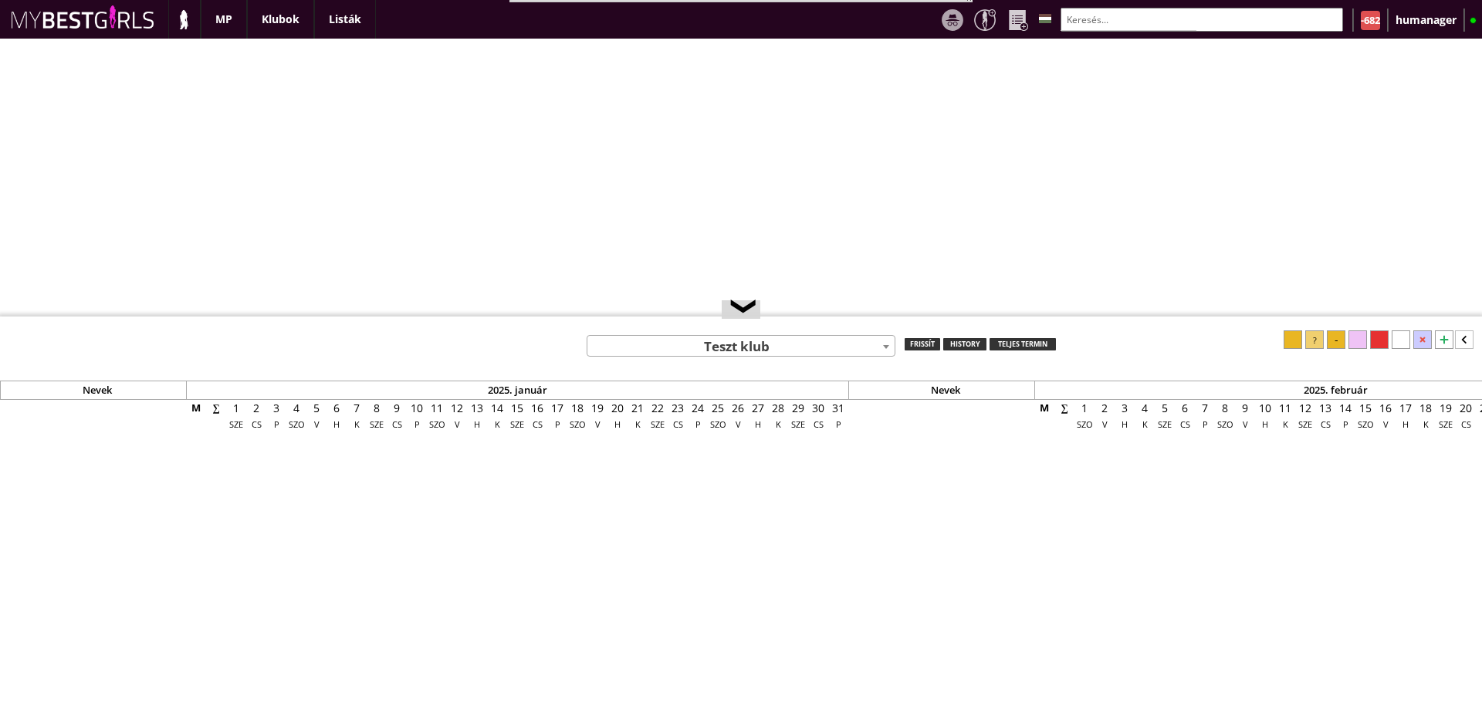
select select "0"
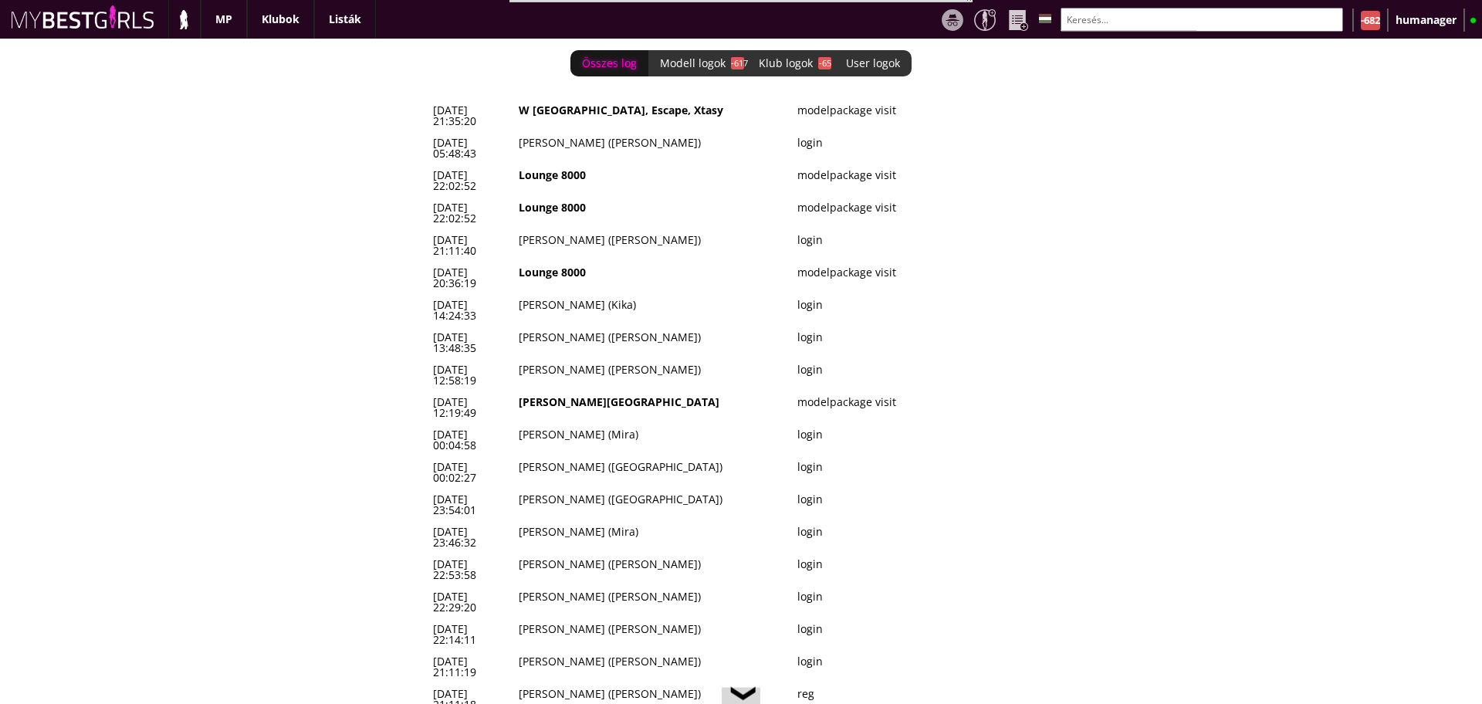
scroll to position [0, 6422]
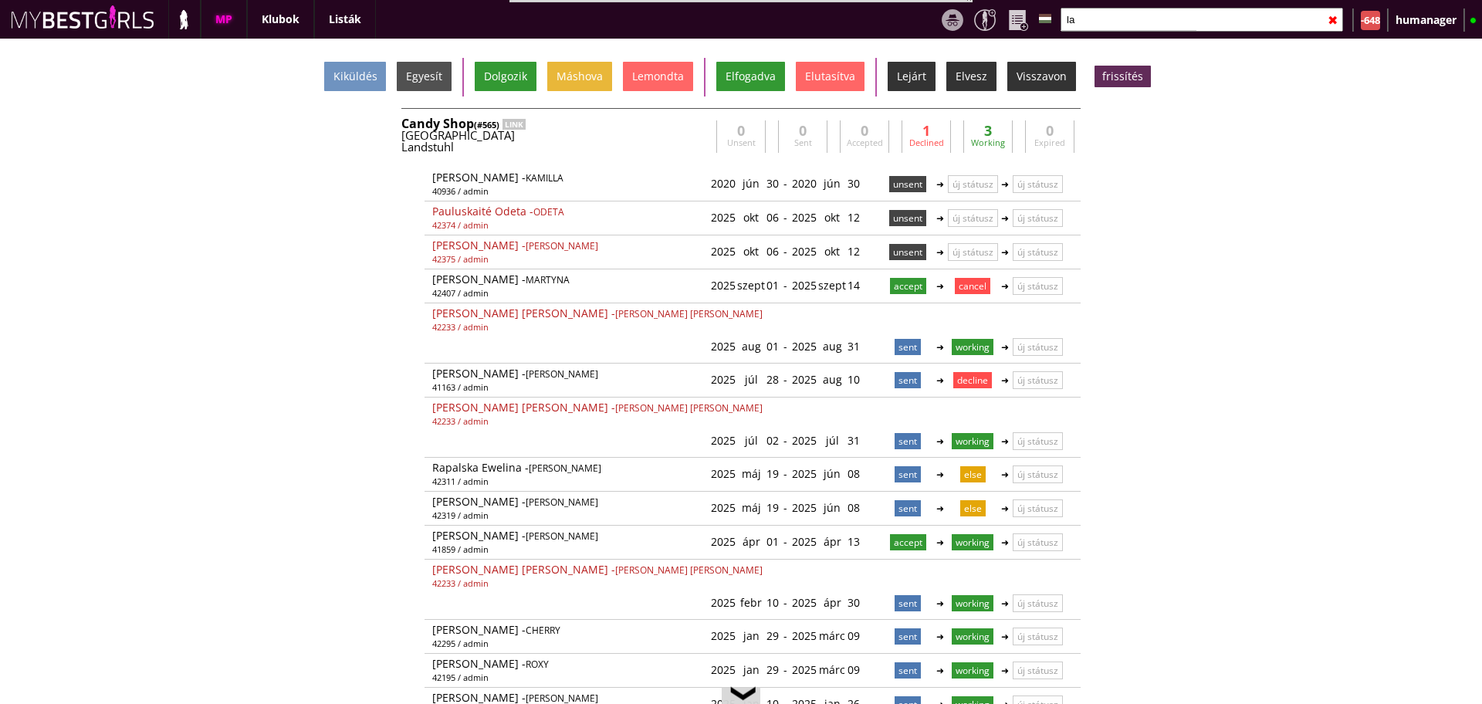
type input "l"
click at [577, 157] on div "Candy Shop (#565) LINK Germany Landstuhl evag981@googlemail.com Eva Gallé Anna …" at bounding box center [740, 482] width 679 height 749
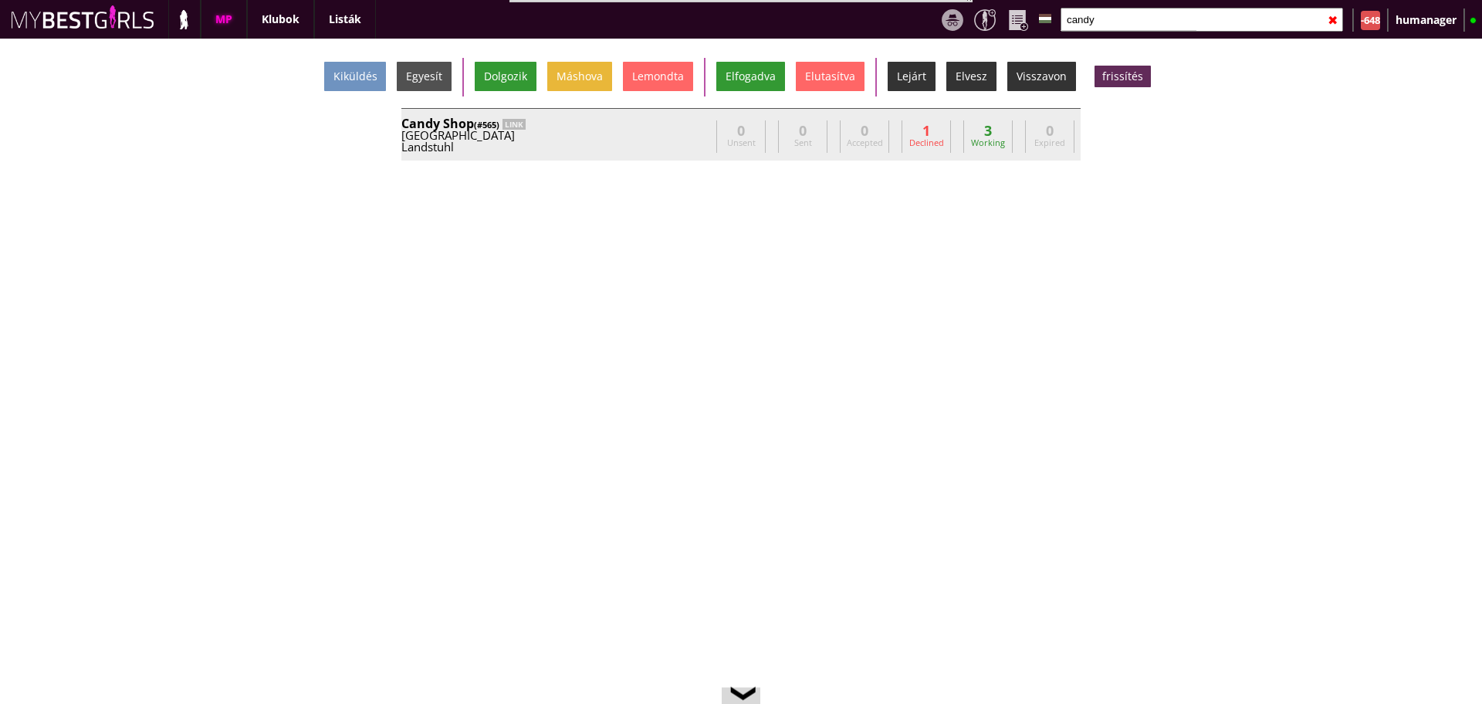
click at [605, 145] on div "Landstuhl" at bounding box center [555, 147] width 309 height 12
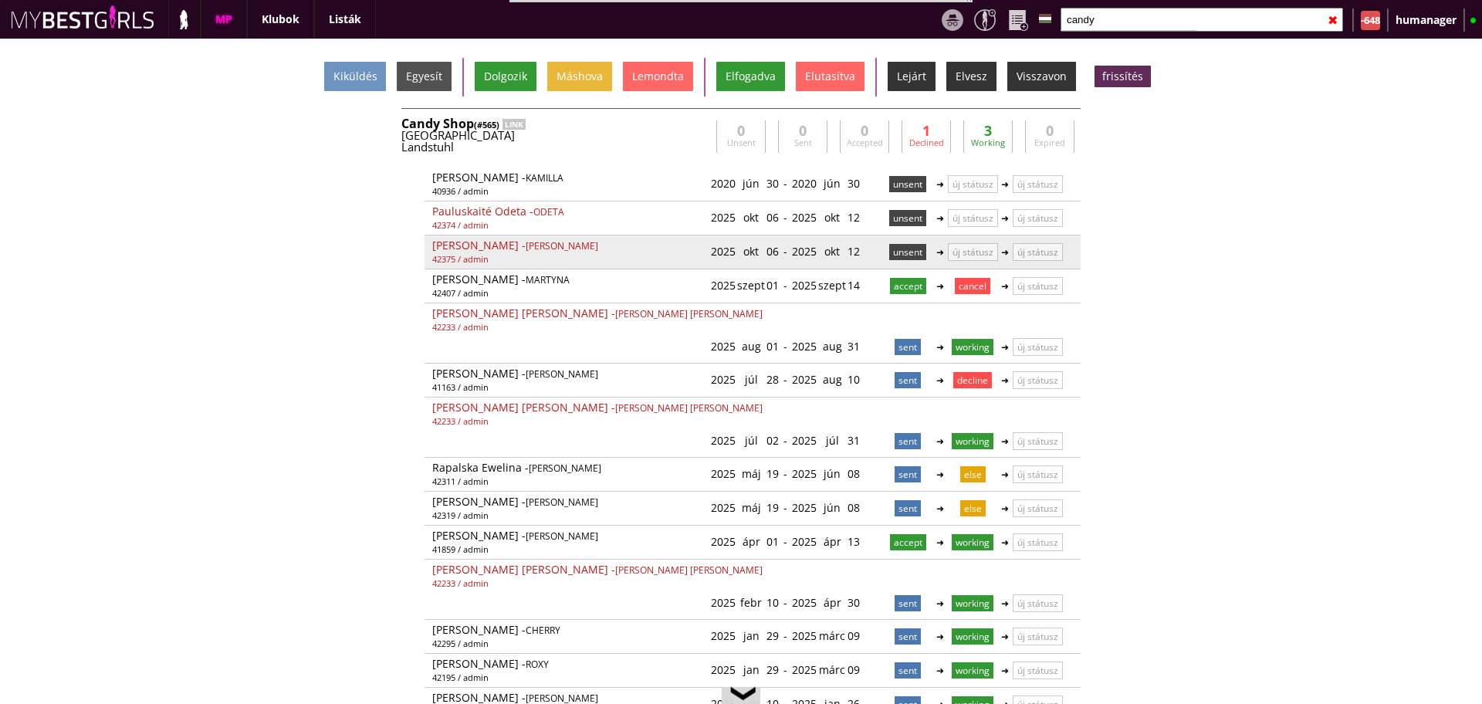
click at [891, 250] on p "unsent" at bounding box center [907, 252] width 37 height 16
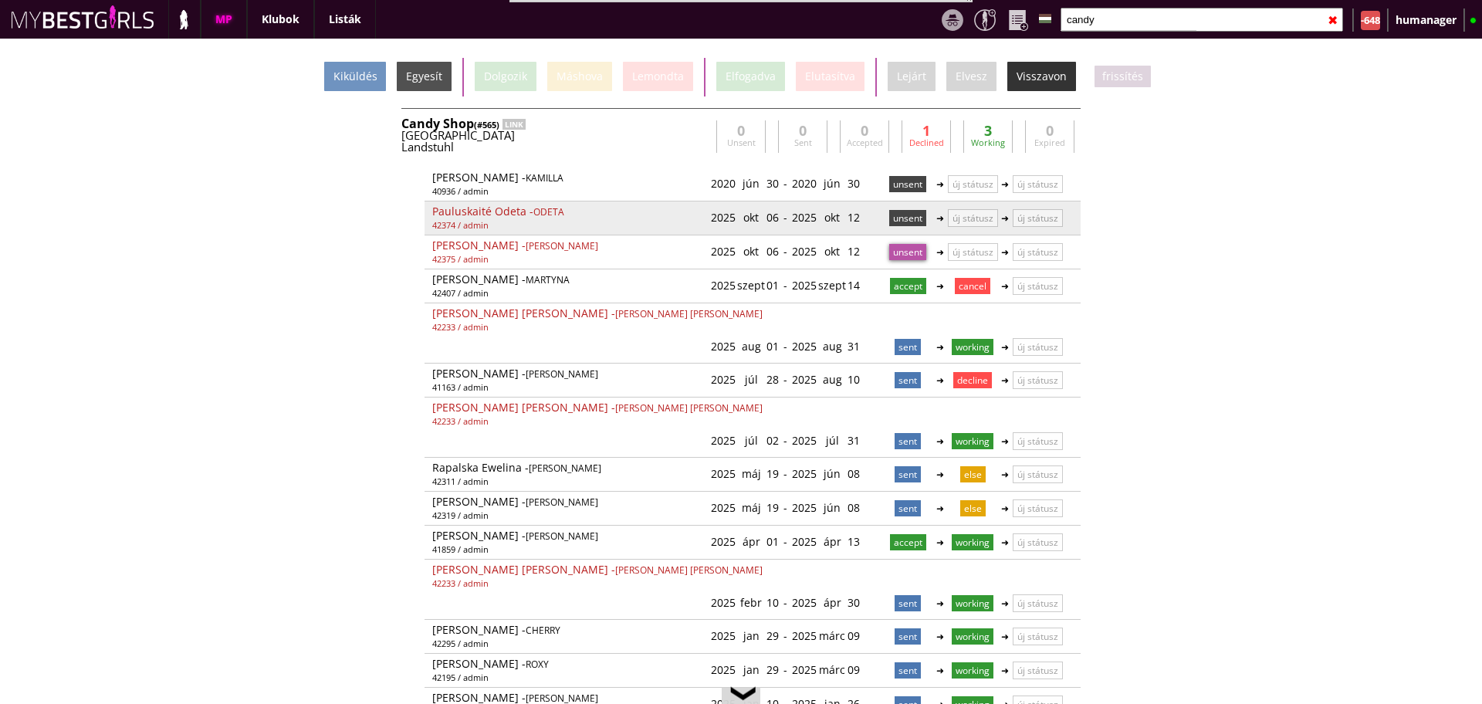
click at [889, 219] on p "unsent" at bounding box center [907, 218] width 37 height 16
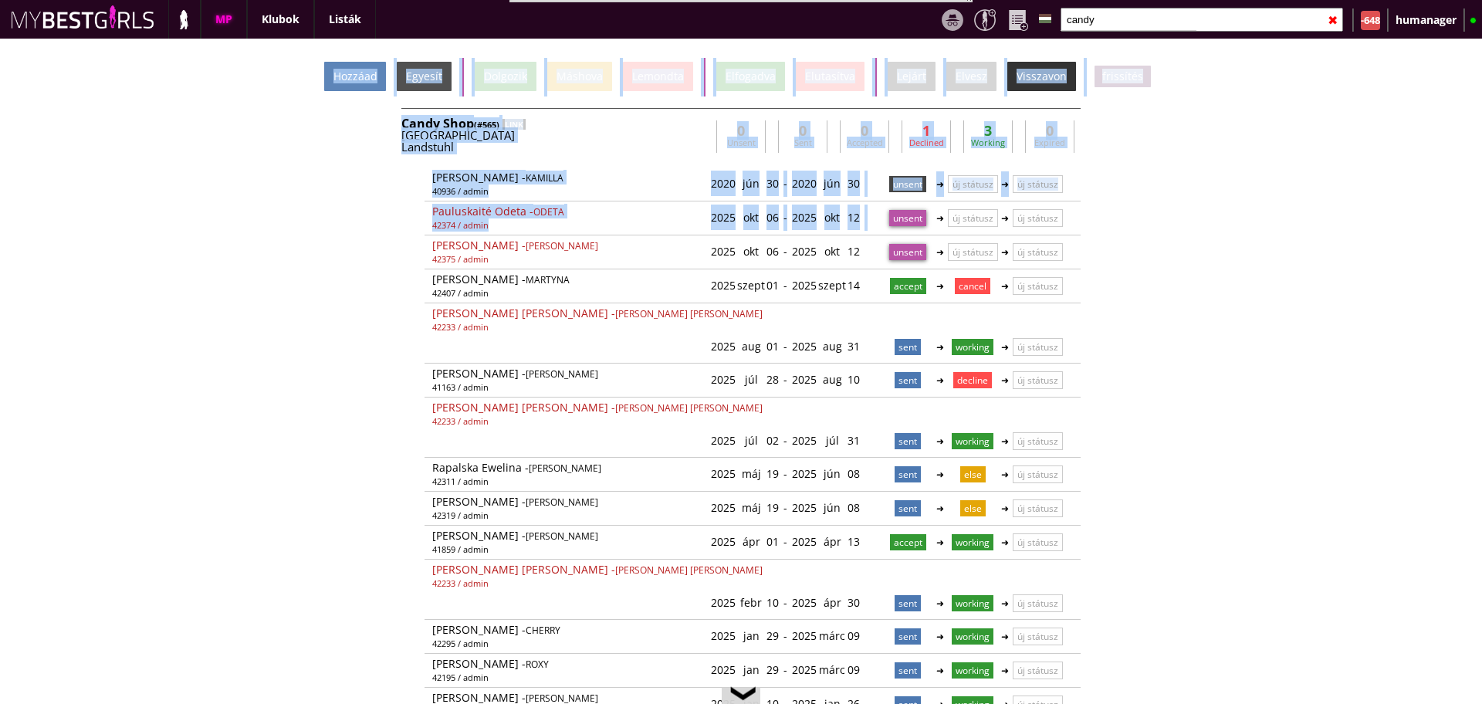
click at [352, 86] on div "Hozzáad" at bounding box center [355, 76] width 62 height 29
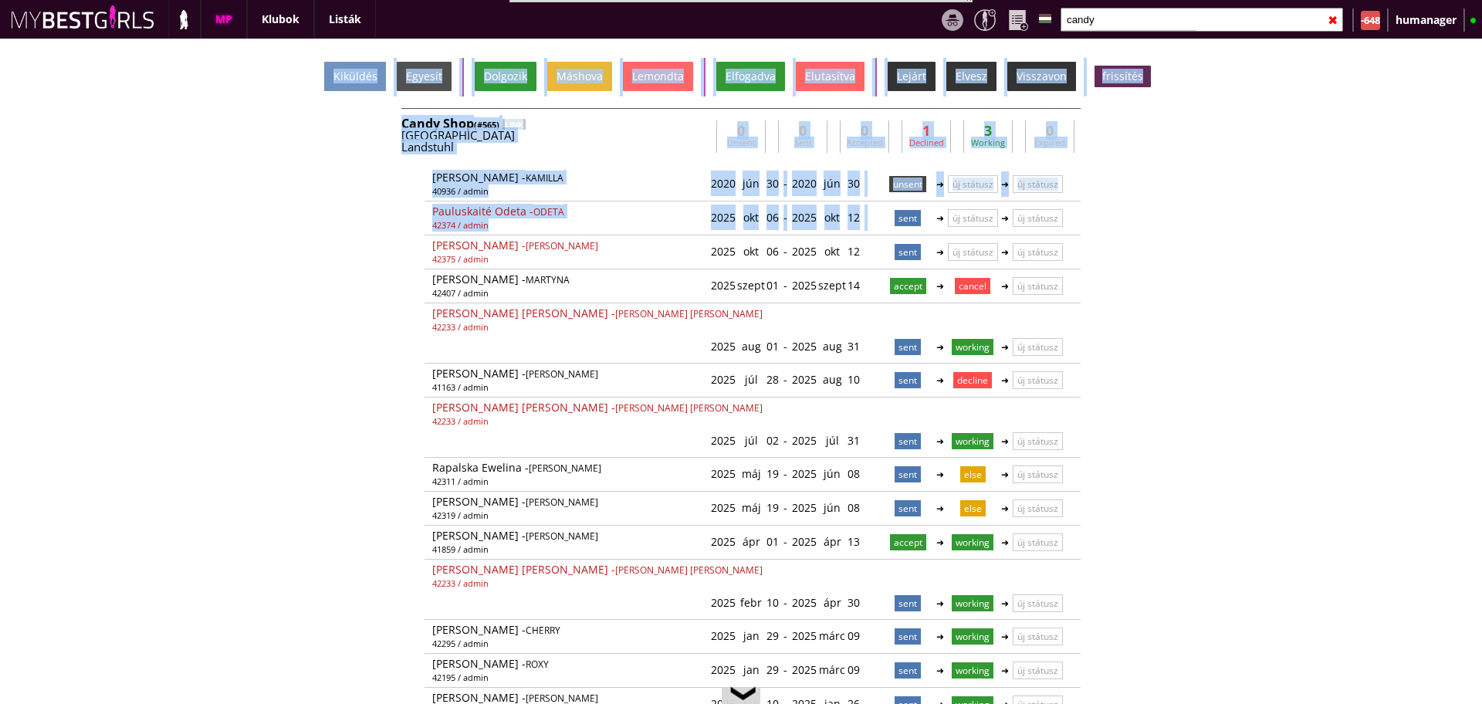
click at [1153, 313] on div "Kiküldés Egyesít Dolgozik Máshova Lemondta Elfogadva Elutasítva Lejárt Elvesz V…" at bounding box center [741, 371] width 1482 height 665
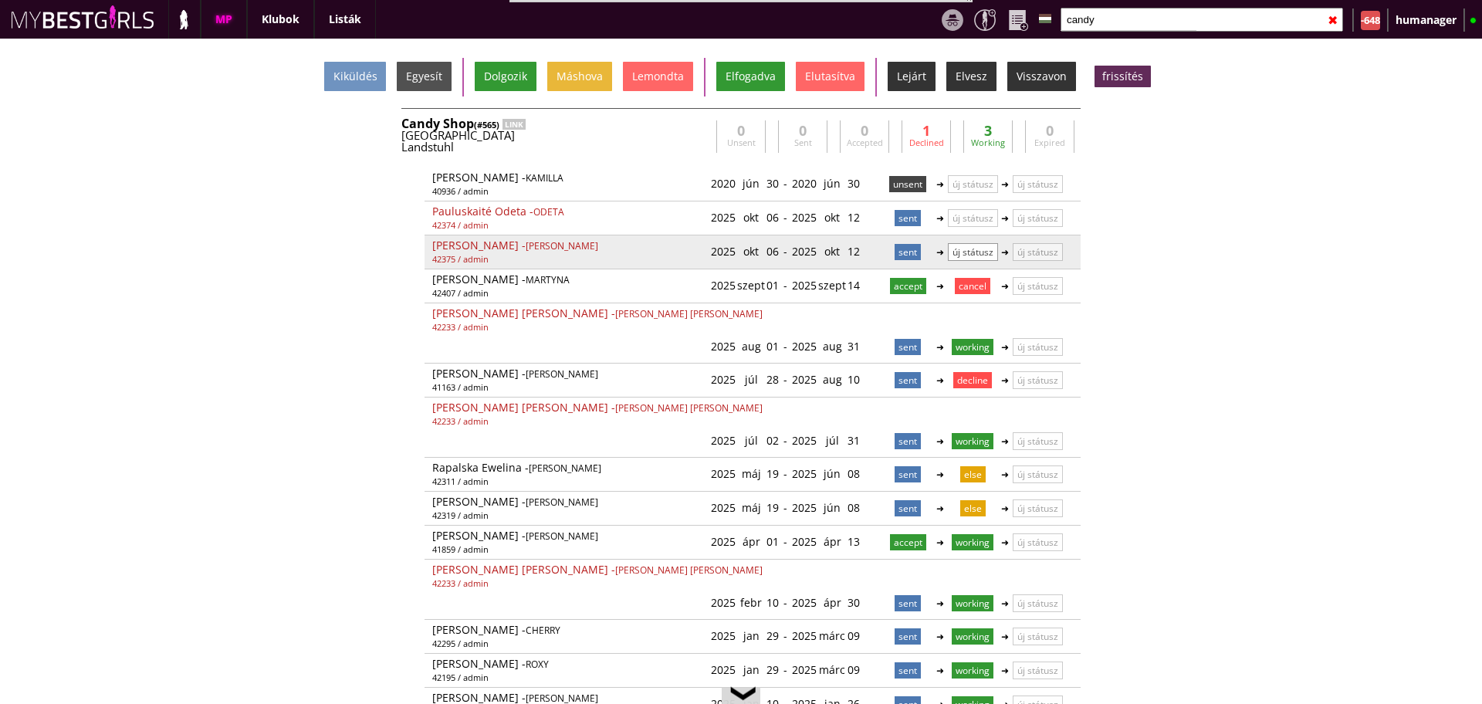
click at [957, 250] on p "új státusz" at bounding box center [973, 252] width 50 height 18
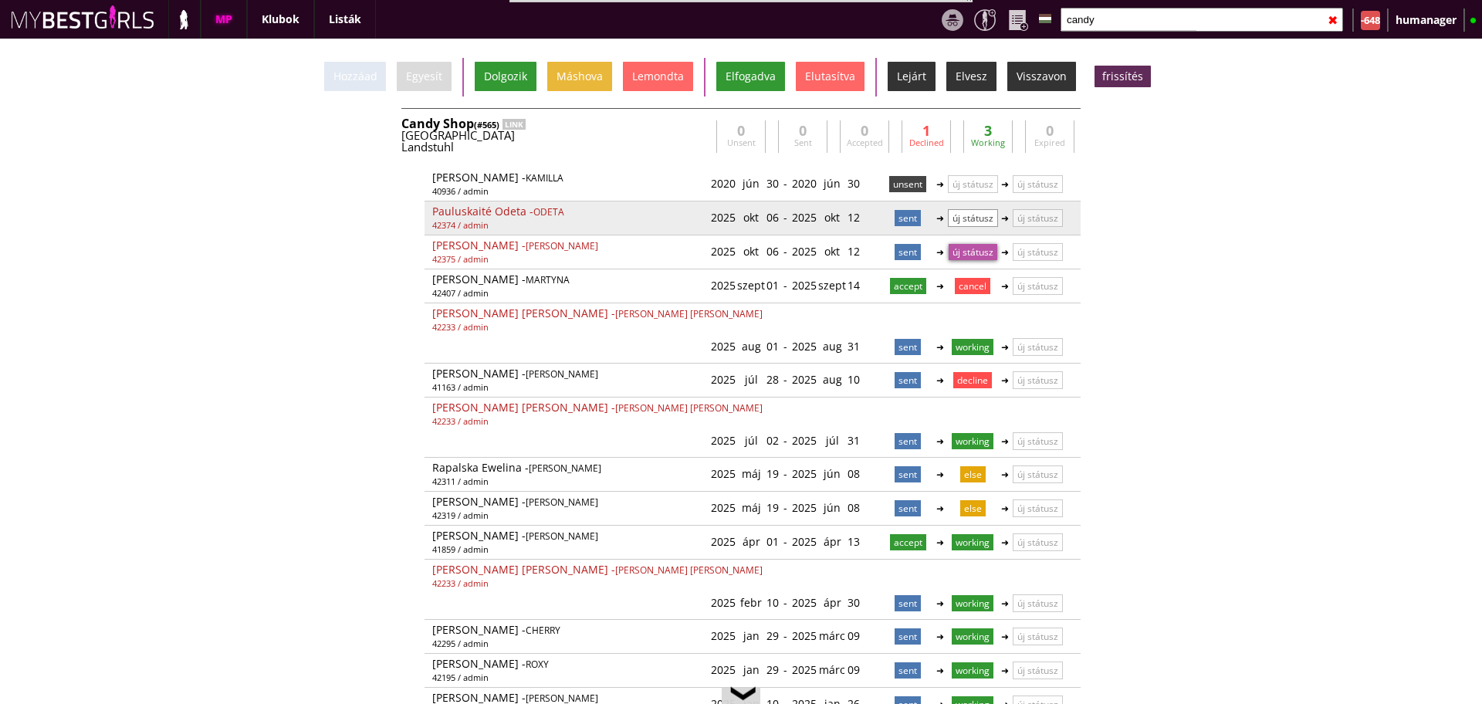
click at [959, 226] on p "új státusz" at bounding box center [973, 218] width 50 height 18
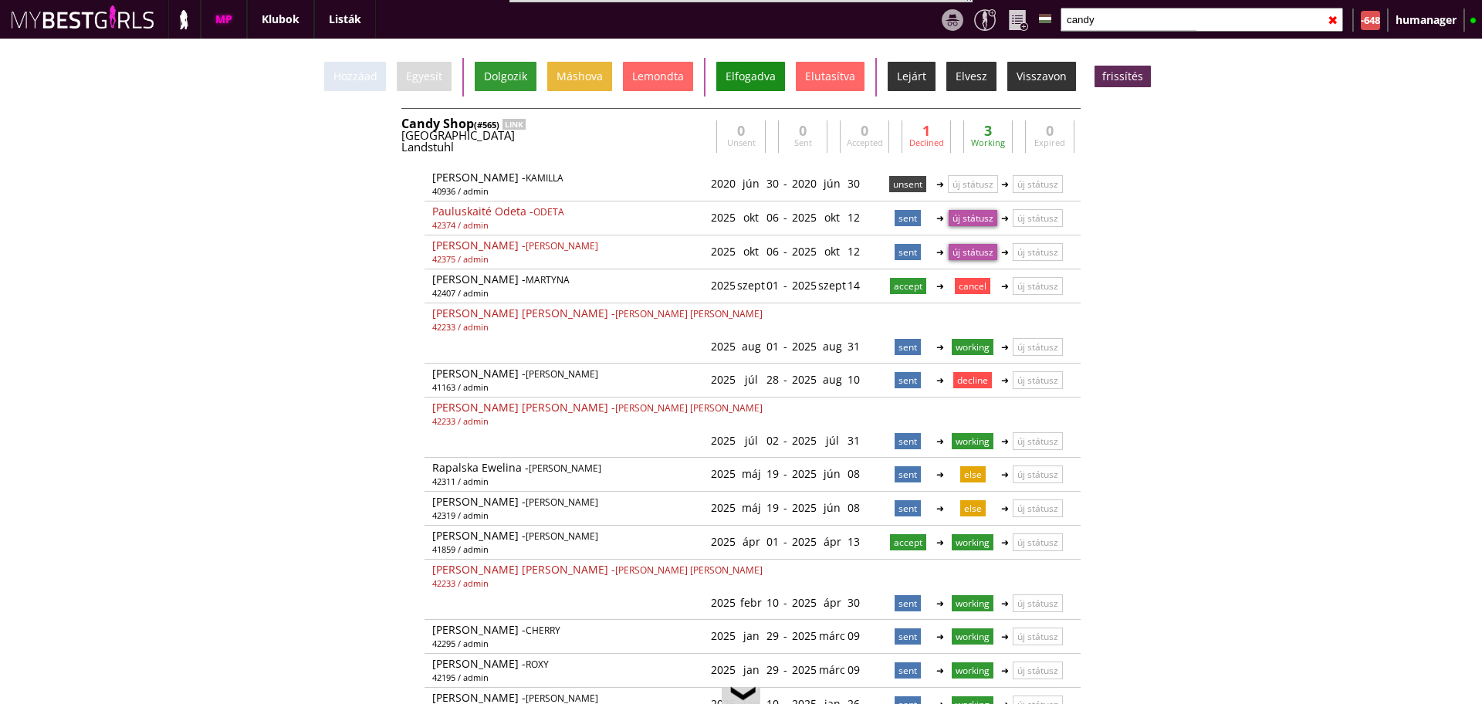
click at [738, 73] on div "Elfogadva" at bounding box center [750, 76] width 69 height 29
click at [1108, 10] on input "candy" at bounding box center [1201, 20] width 282 height 24
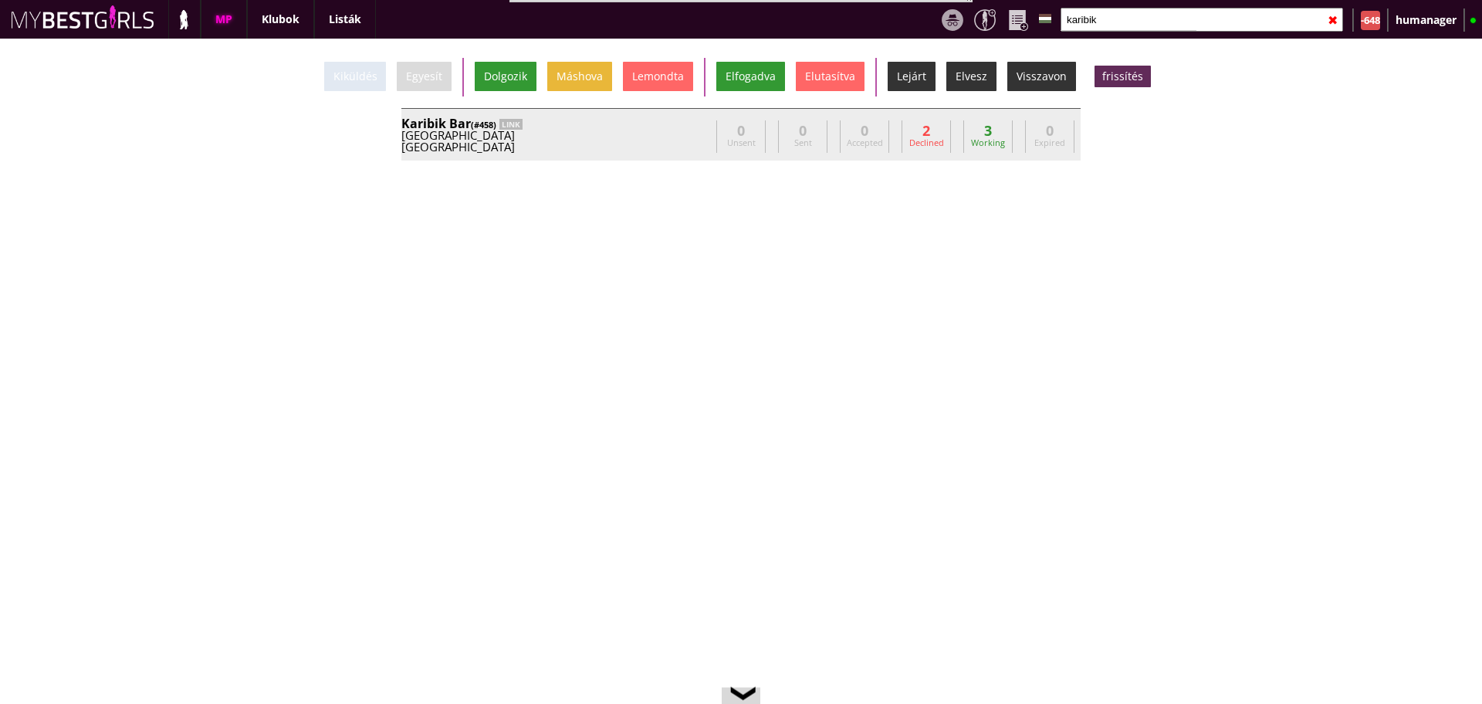
type input "karibik"
click at [678, 122] on div "Karibik Bar (#458) LINK" at bounding box center [555, 123] width 309 height 12
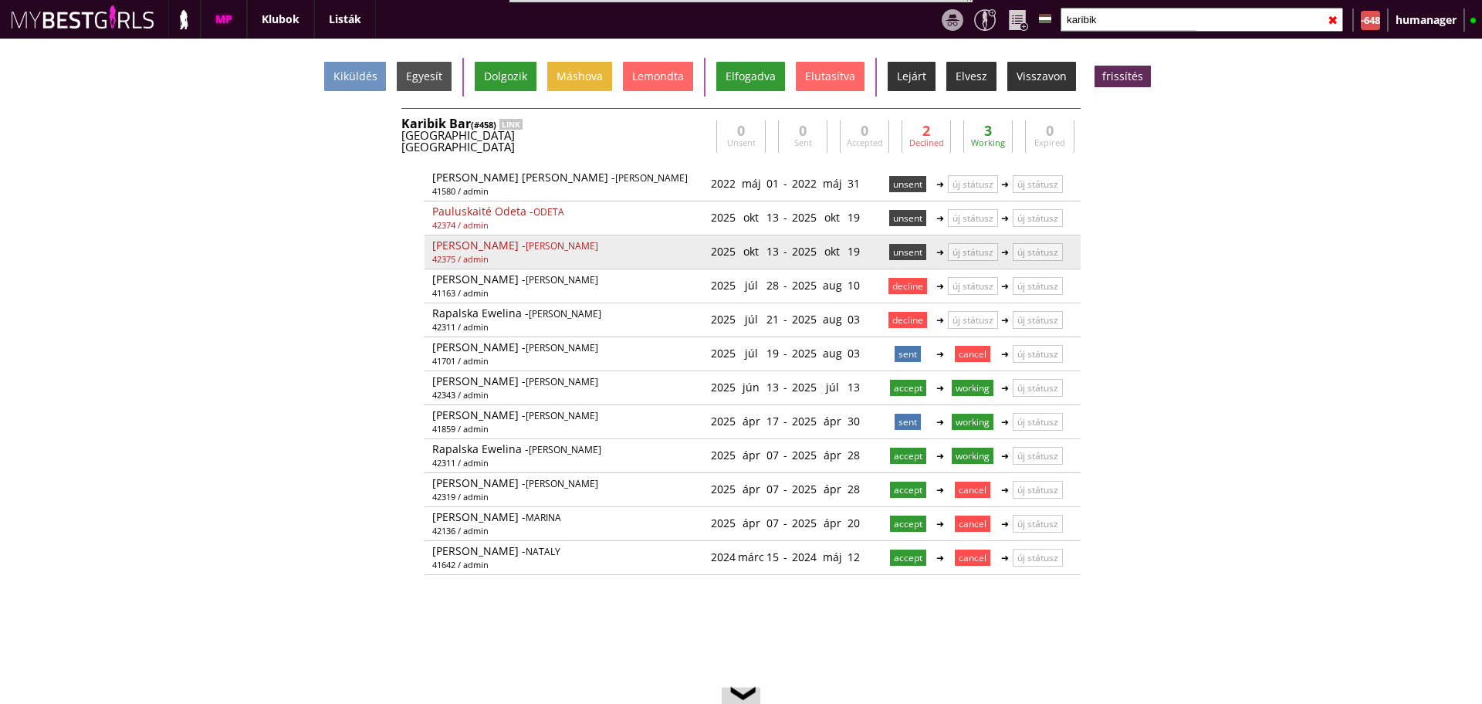
click at [889, 245] on p "unsent" at bounding box center [907, 252] width 37 height 16
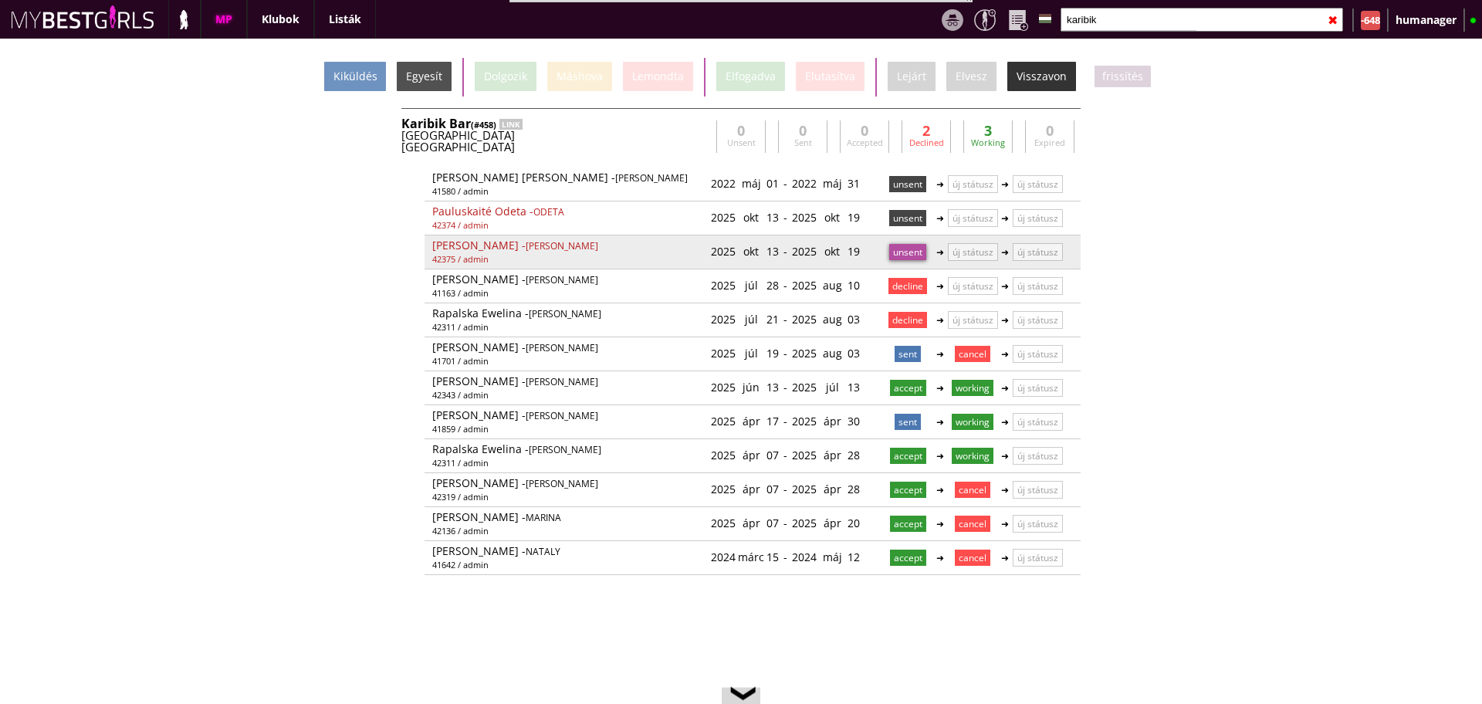
click at [889, 245] on p "unsent" at bounding box center [907, 252] width 37 height 16
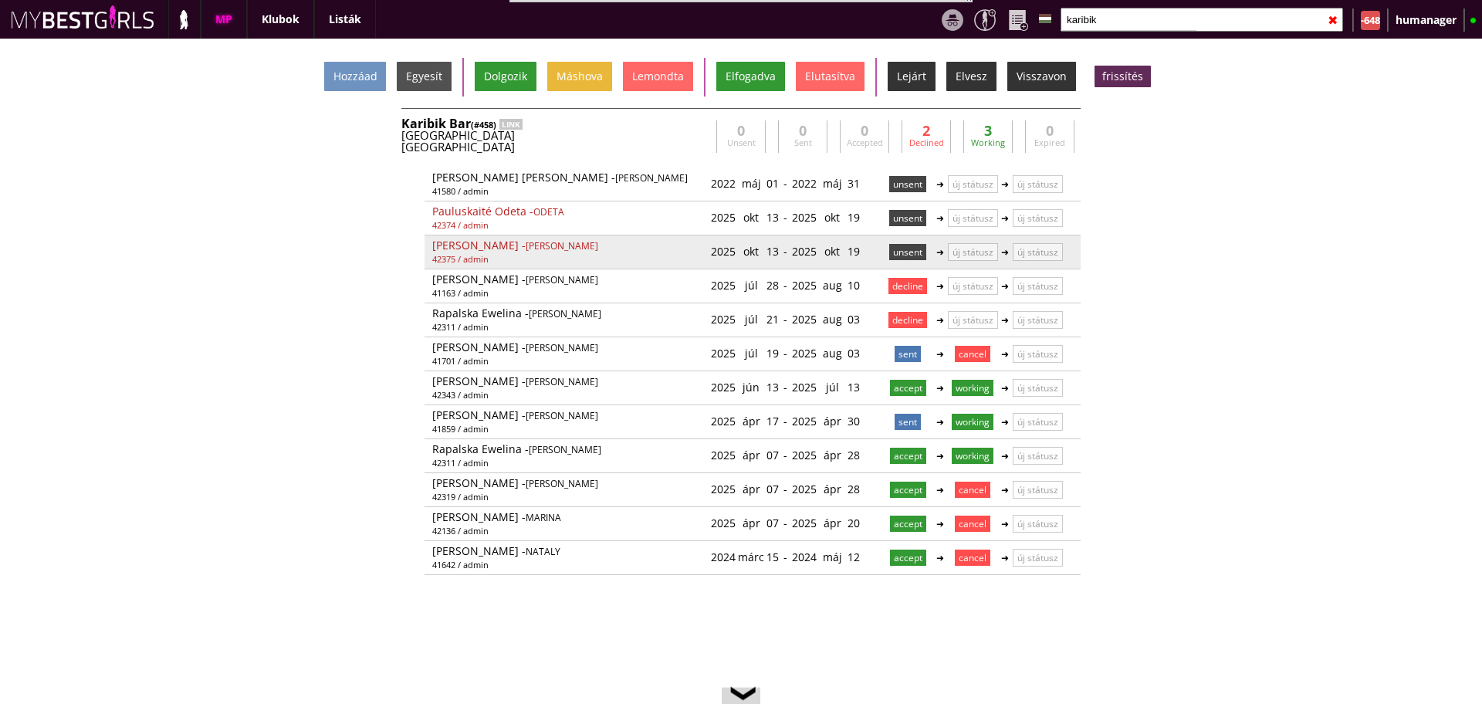
click at [889, 245] on p "unsent" at bounding box center [907, 252] width 37 height 16
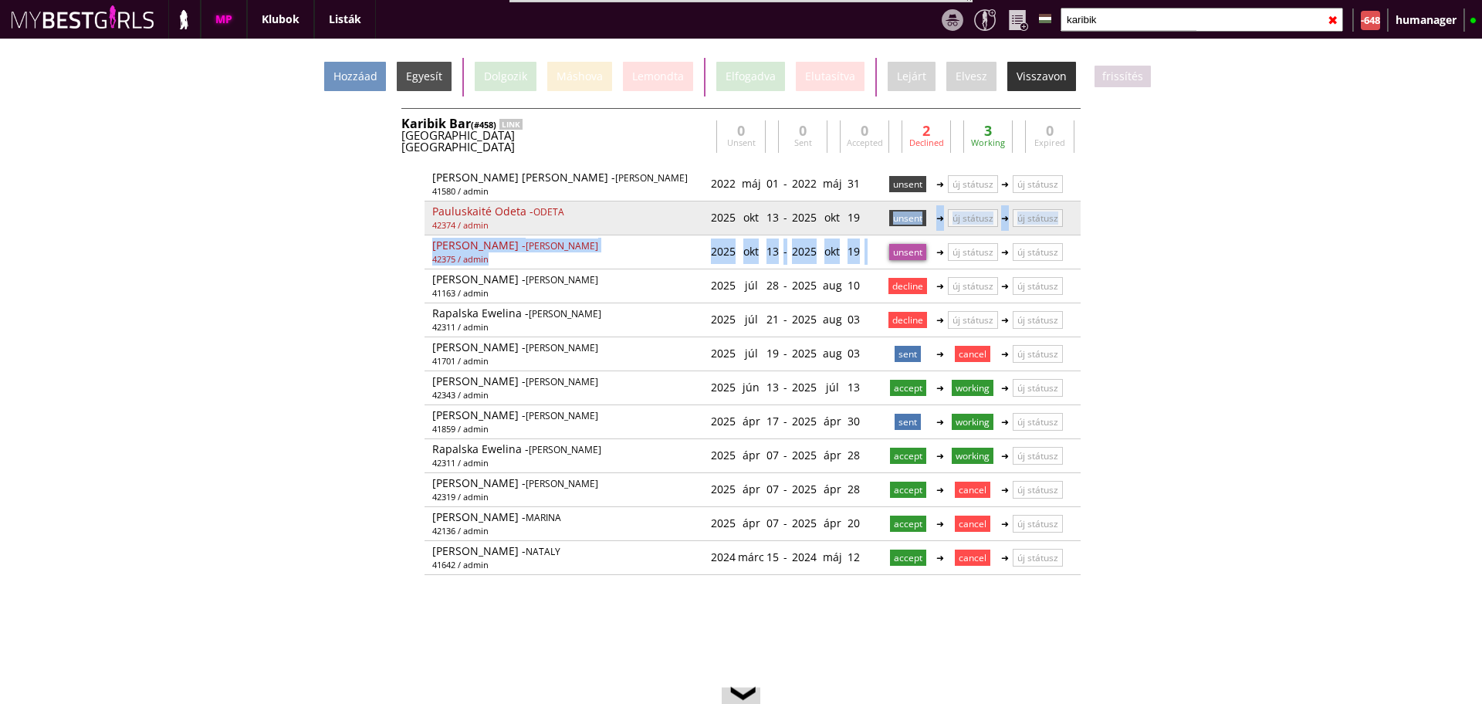
click at [889, 225] on p "unsent" at bounding box center [907, 218] width 37 height 16
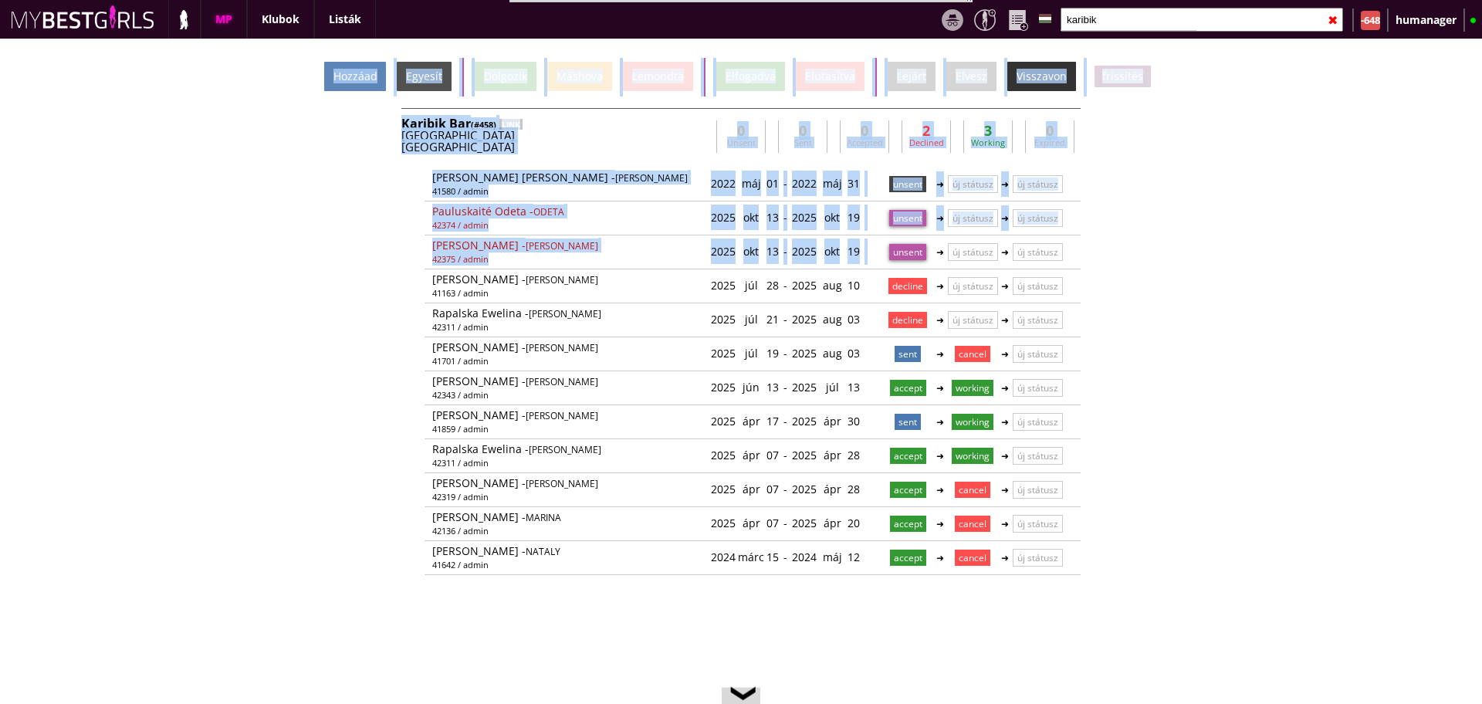
click at [365, 80] on div "Hozzáad" at bounding box center [355, 76] width 62 height 29
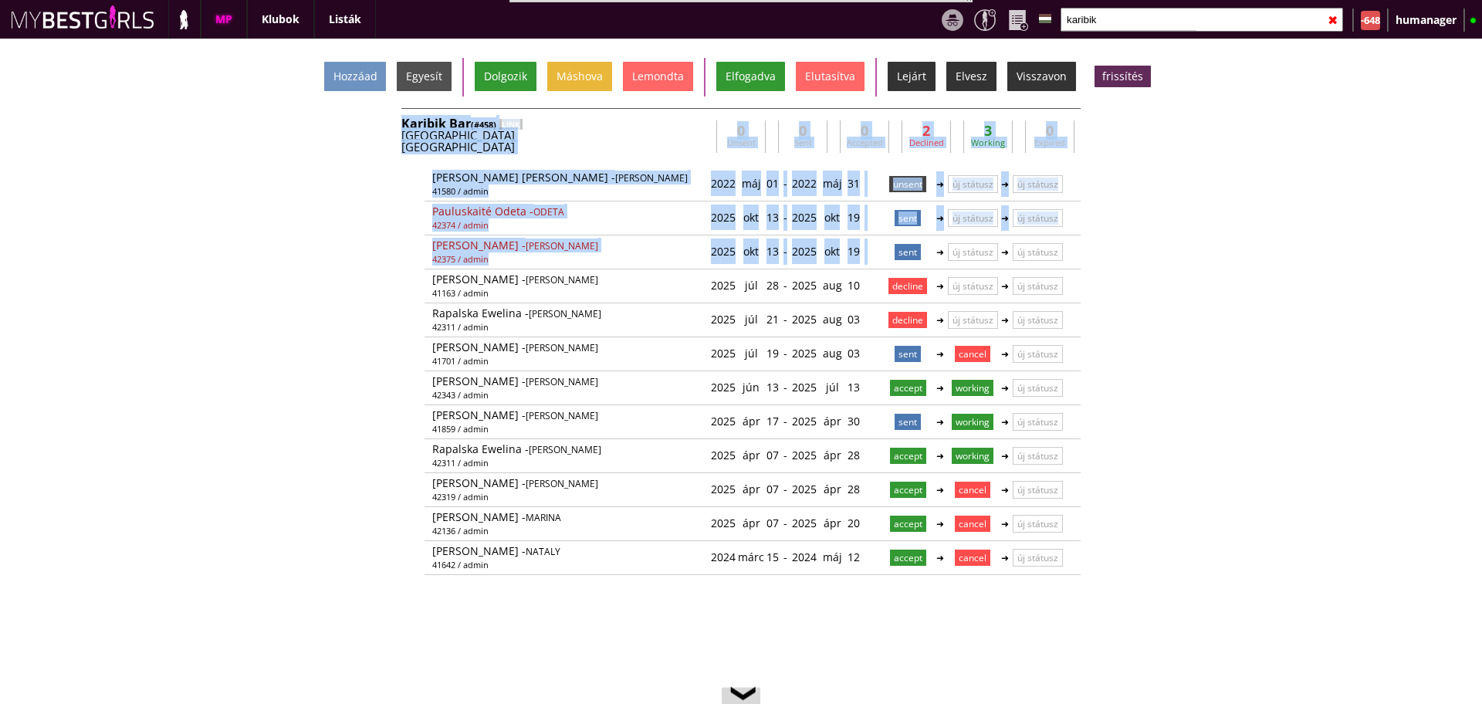
click at [325, 281] on div "Hozzáad Egyesít Dolgozik Máshova Lemondta Elfogadva Elutasítva Lejárt Elvesz Vi…" at bounding box center [741, 371] width 1482 height 665
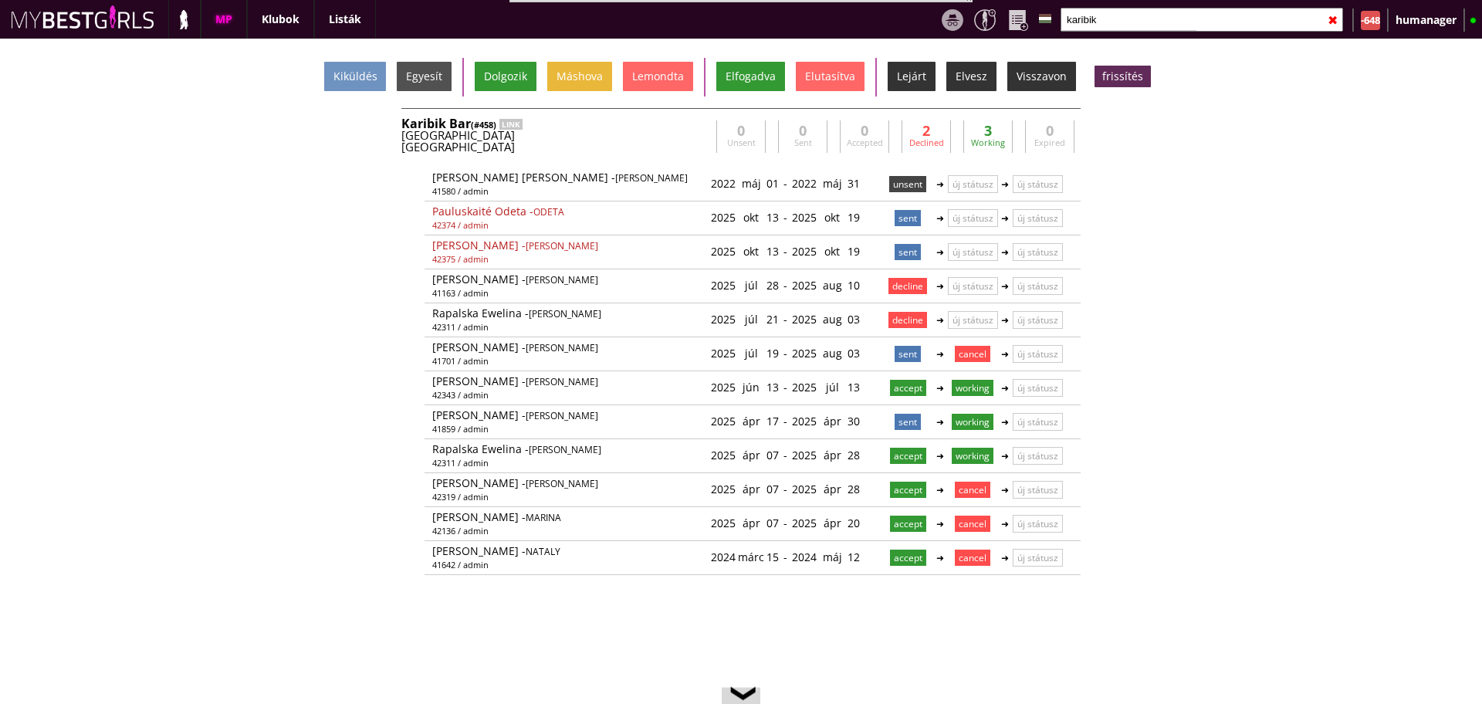
click at [325, 281] on div "Kiküldés Egyesít Dolgozik Máshova Lemondta Elfogadva Elutasítva Lejárt Elvesz V…" at bounding box center [741, 371] width 1482 height 665
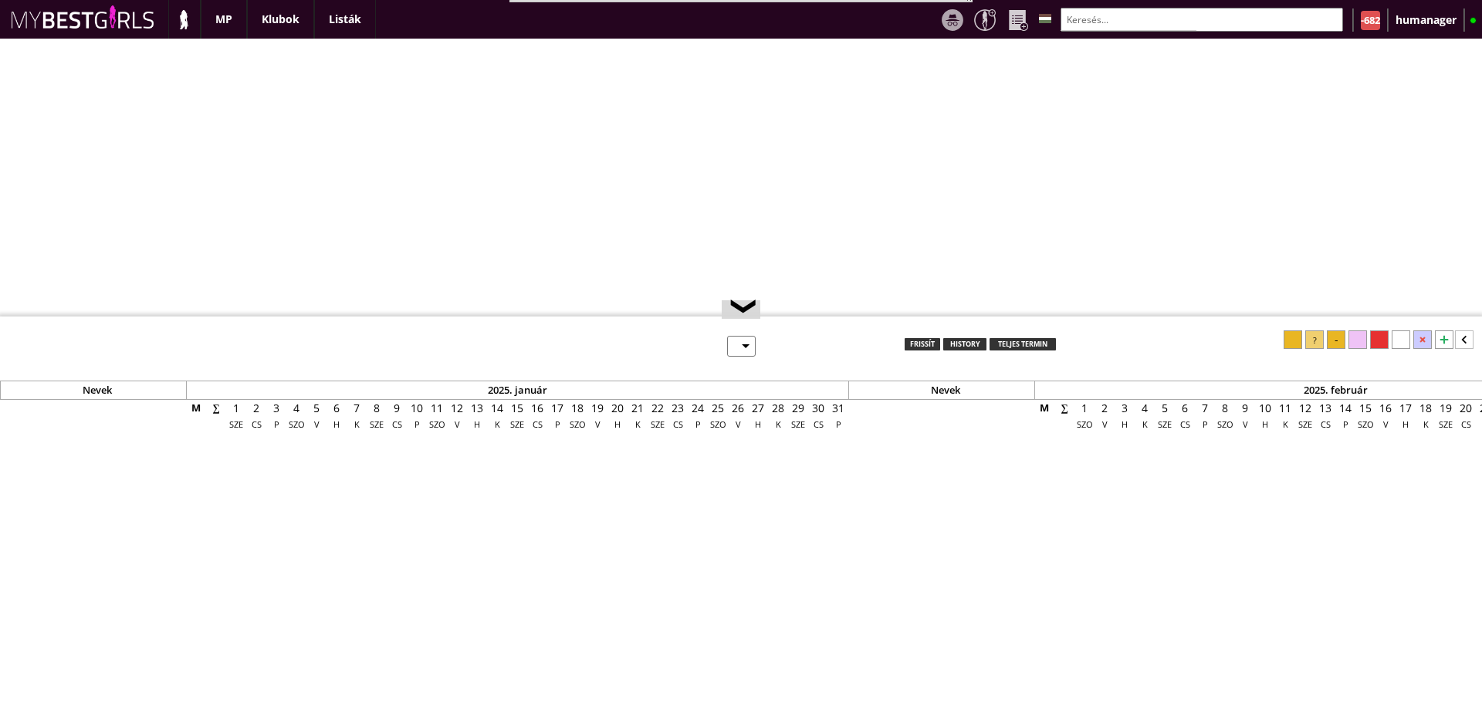
select select "0"
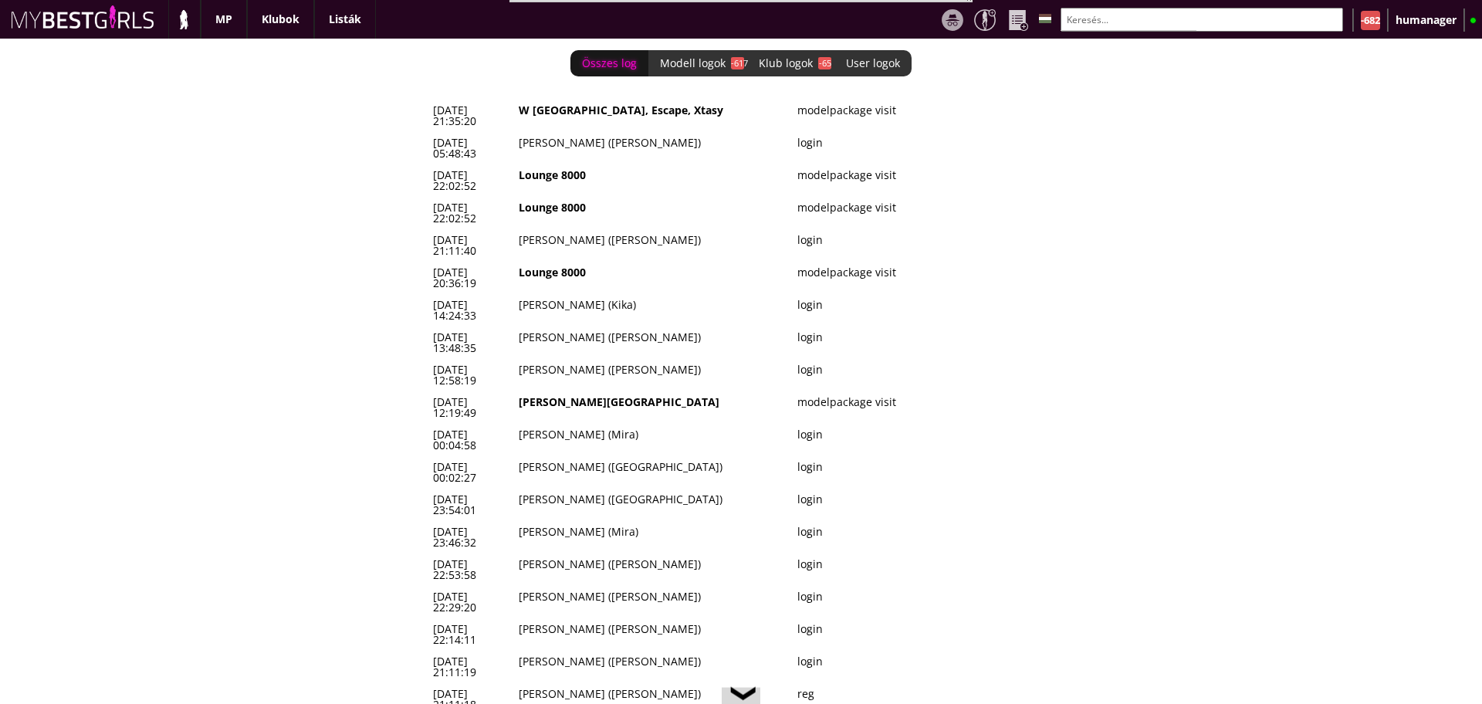
scroll to position [0, 6422]
